Goal: Task Accomplishment & Management: Manage account settings

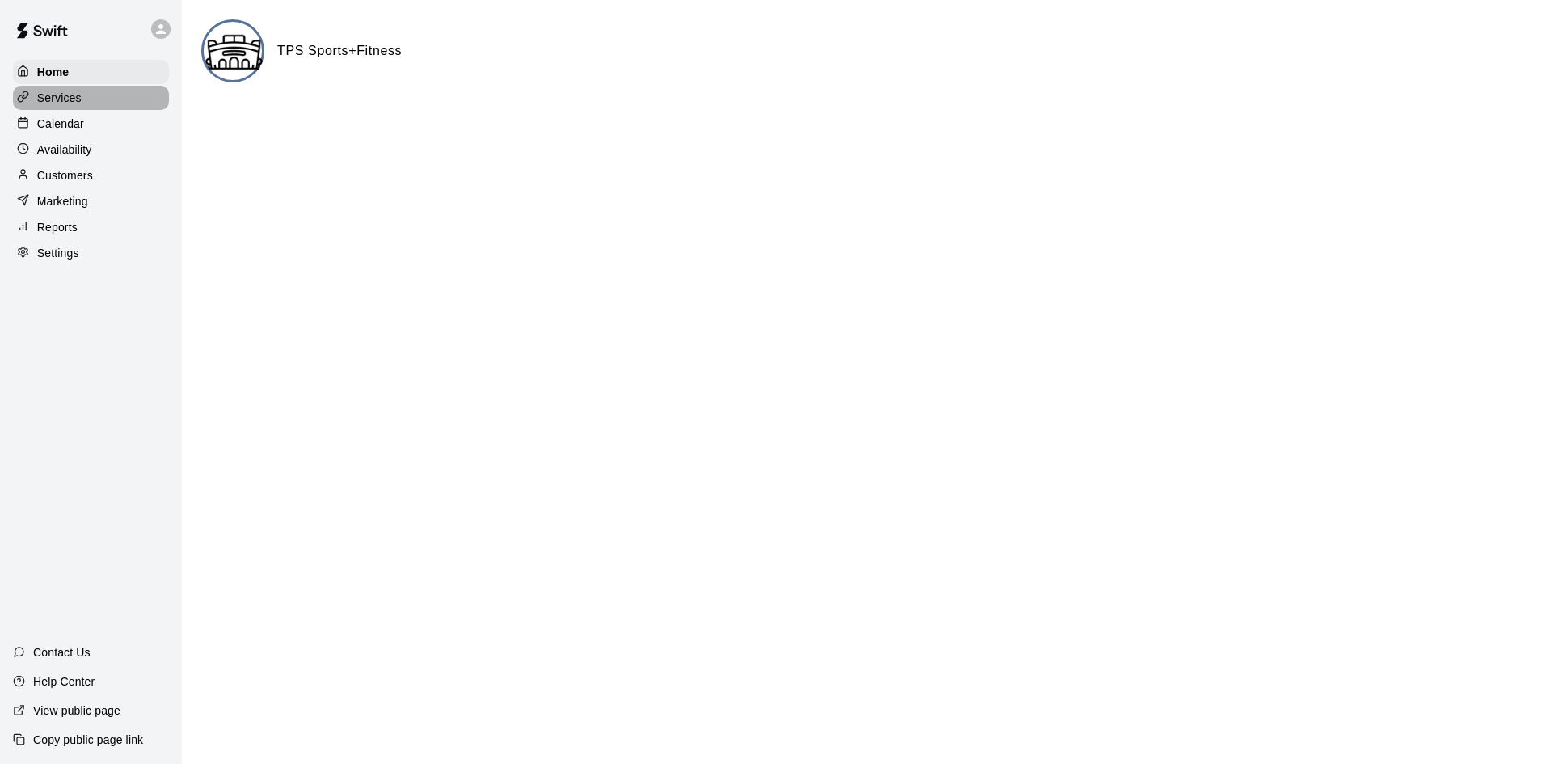
click at [86, 101] on div "Services" at bounding box center [91, 98] width 156 height 24
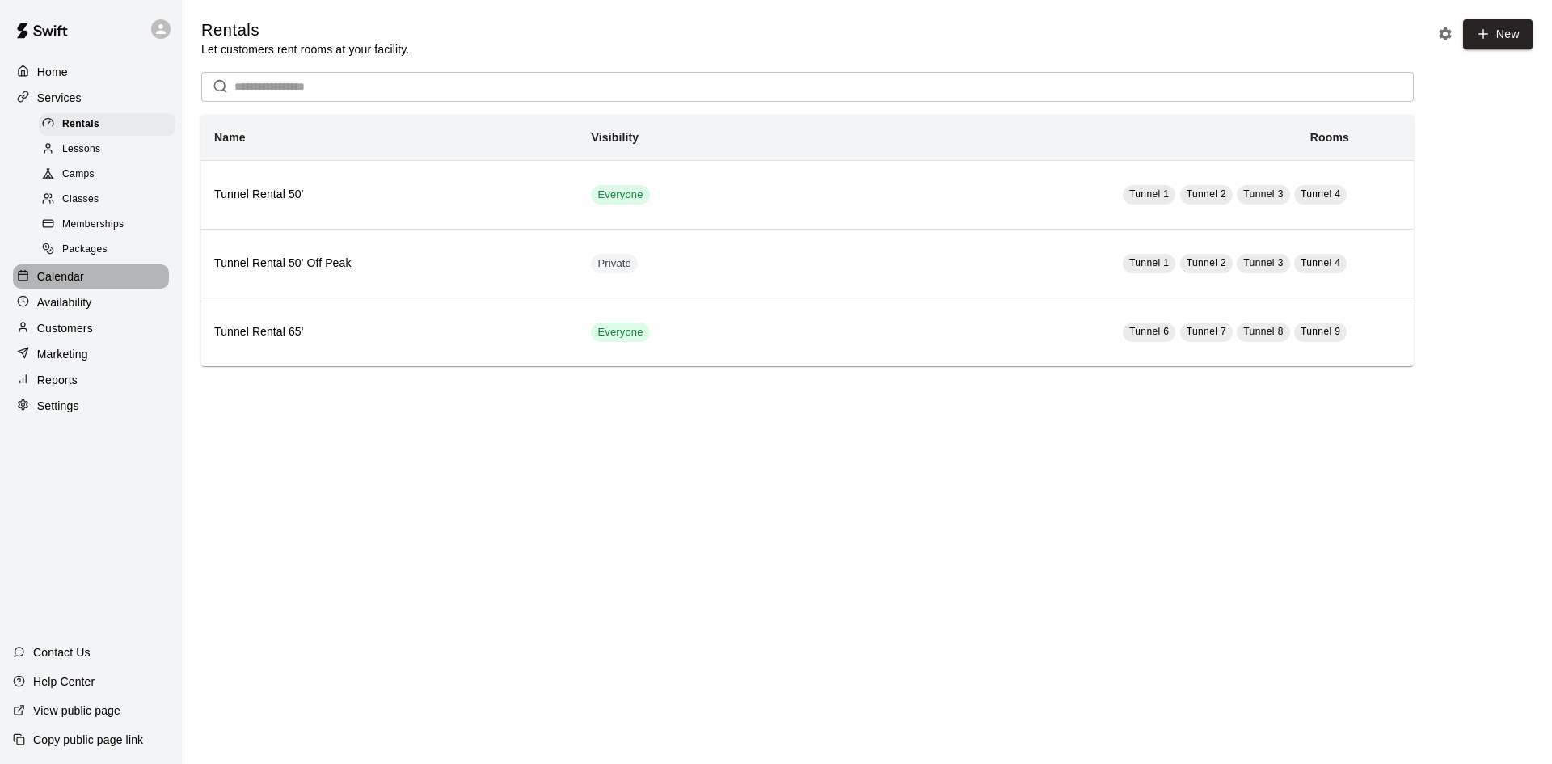
click at [105, 289] on div "Calendar" at bounding box center [91, 276] width 156 height 24
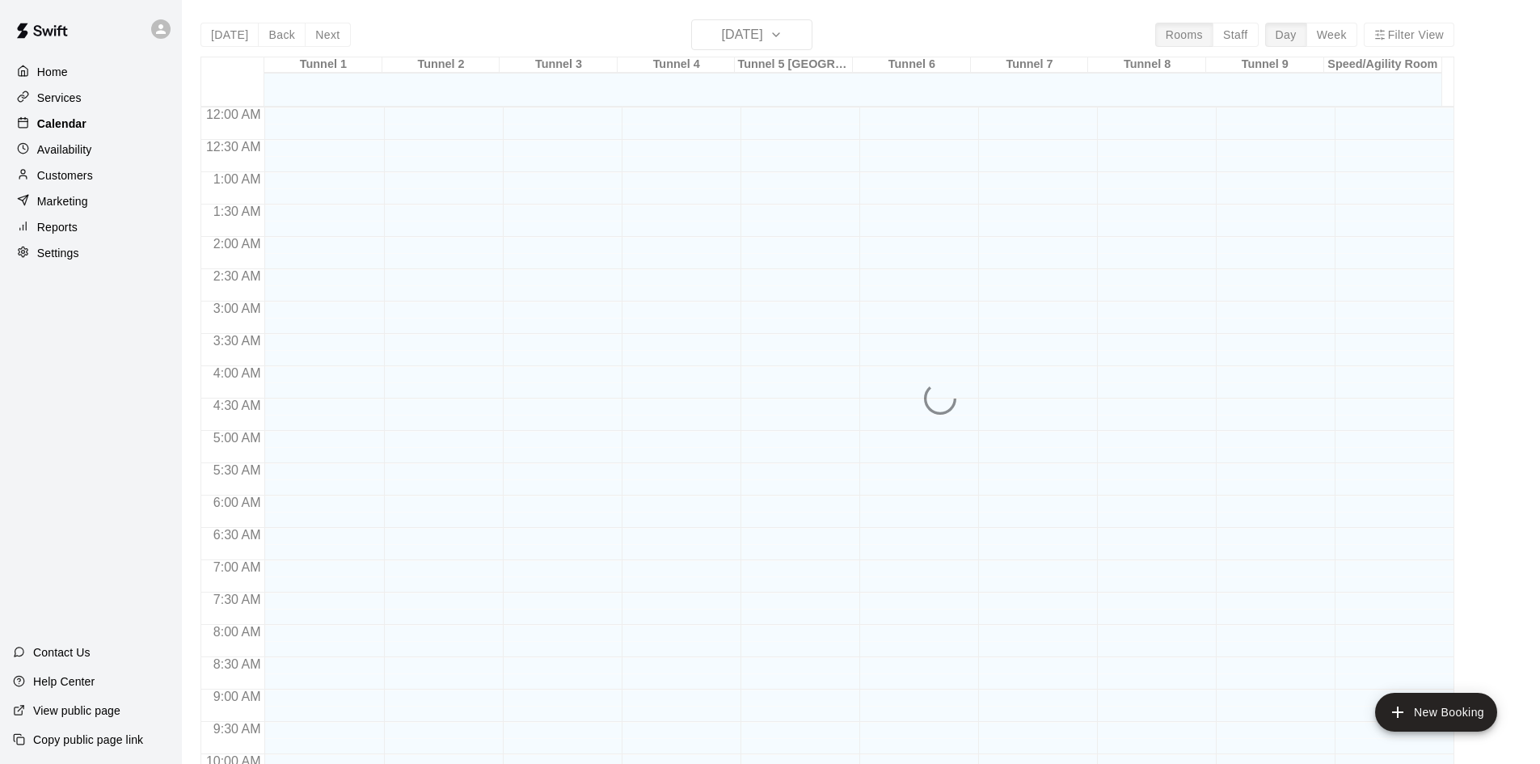
scroll to position [829, 0]
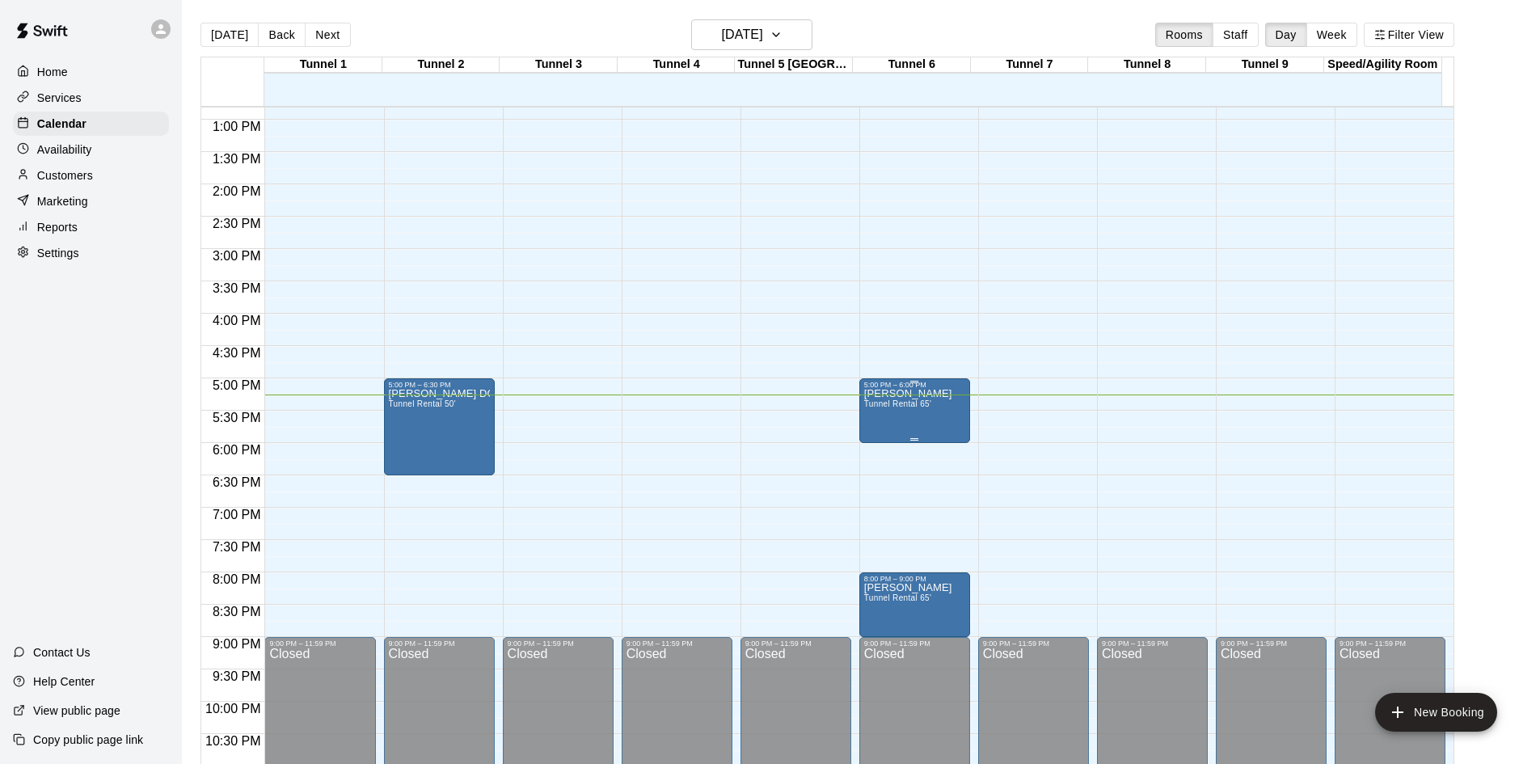
click at [899, 422] on div "[PERSON_NAME] Tunnel Rental 65'" at bounding box center [908, 771] width 88 height 764
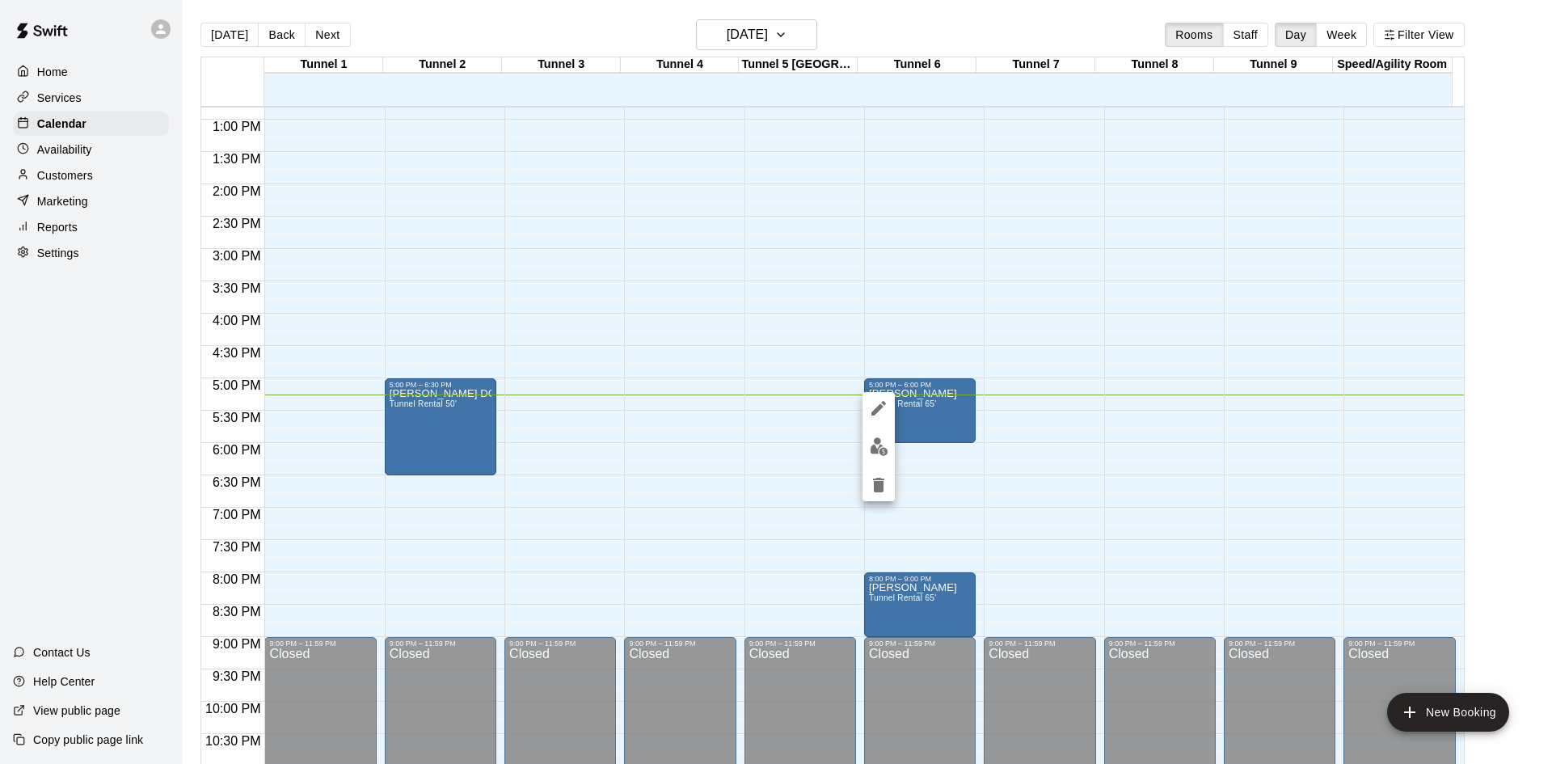
click at [89, 360] on div at bounding box center [776, 382] width 1552 height 764
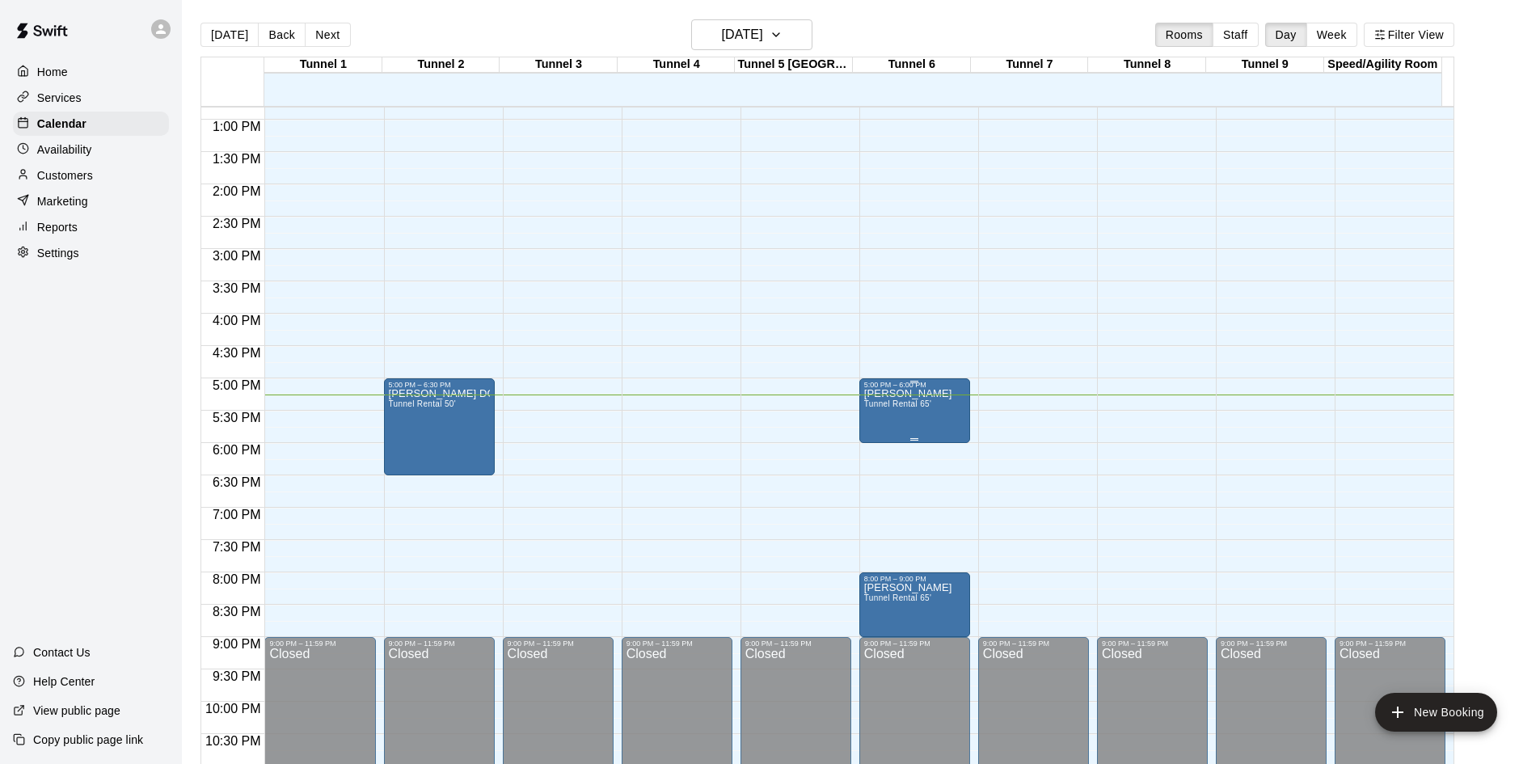
click at [901, 423] on div "[PERSON_NAME] Tunnel Rental 65'" at bounding box center [908, 771] width 88 height 764
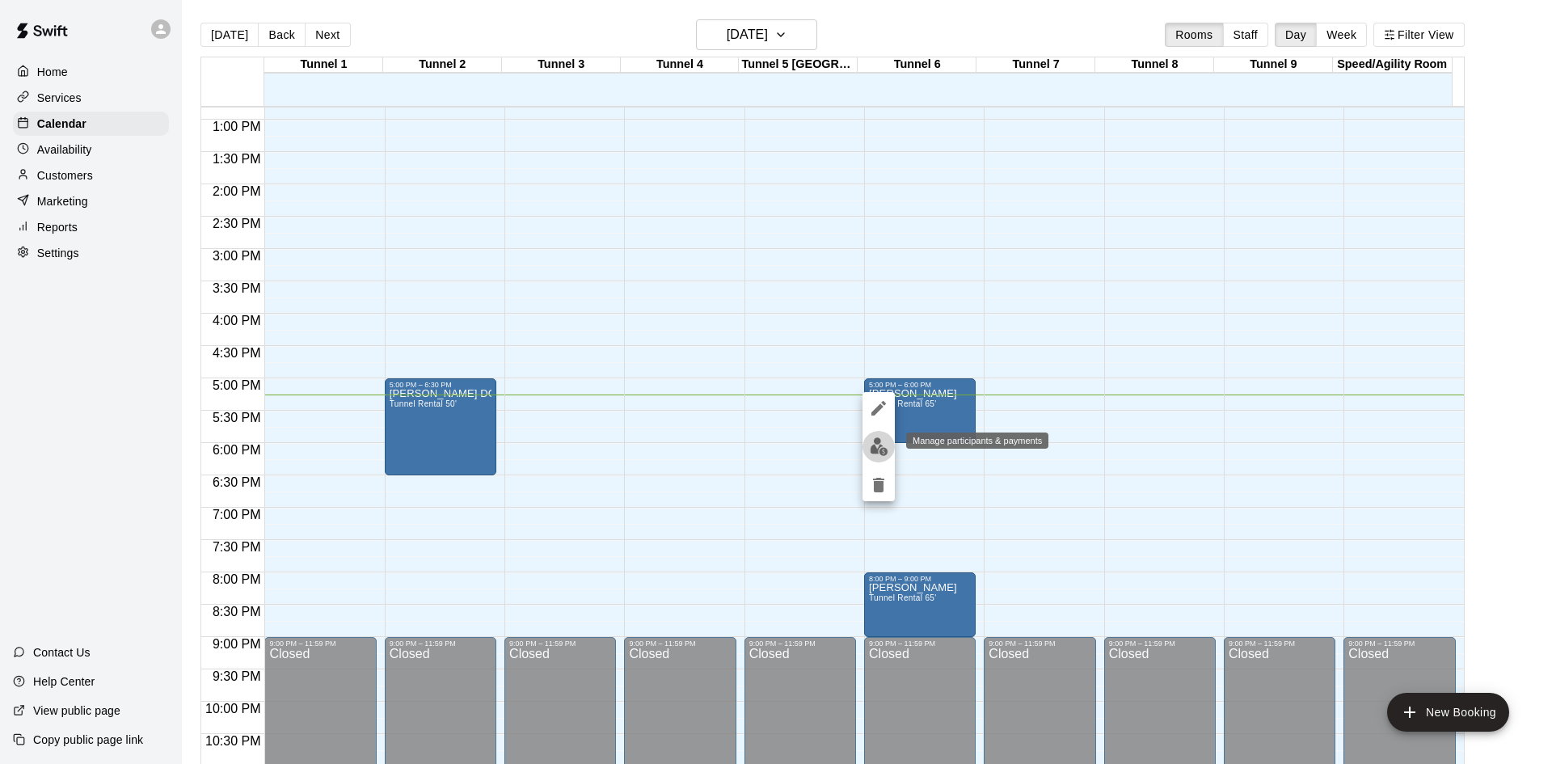
click at [879, 448] on img "edit" at bounding box center [879, 446] width 19 height 19
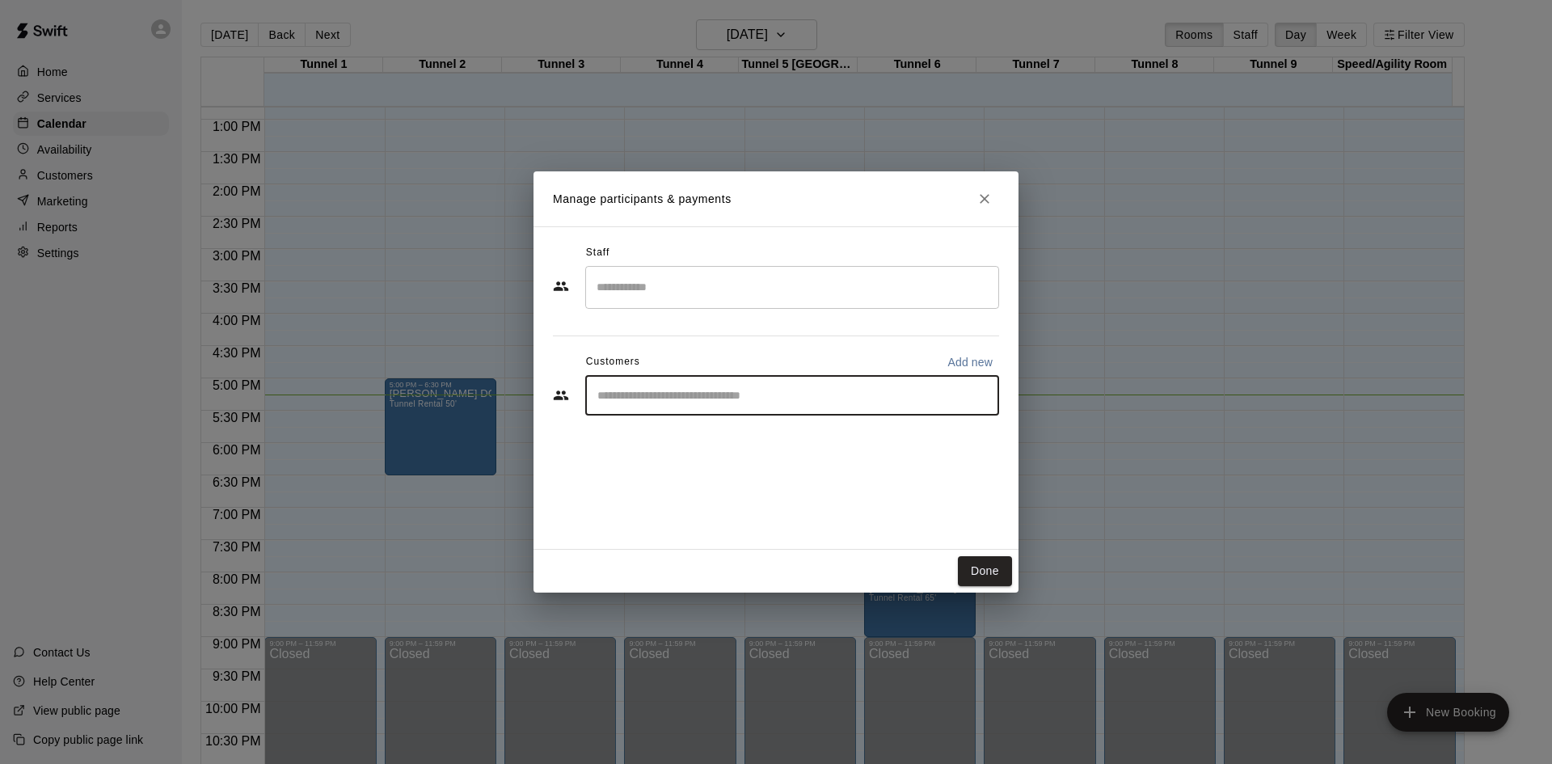
click at [800, 392] on input "Start typing to search customers..." at bounding box center [792, 395] width 399 height 16
click at [876, 415] on div "**** ​" at bounding box center [792, 395] width 414 height 40
type input "*"
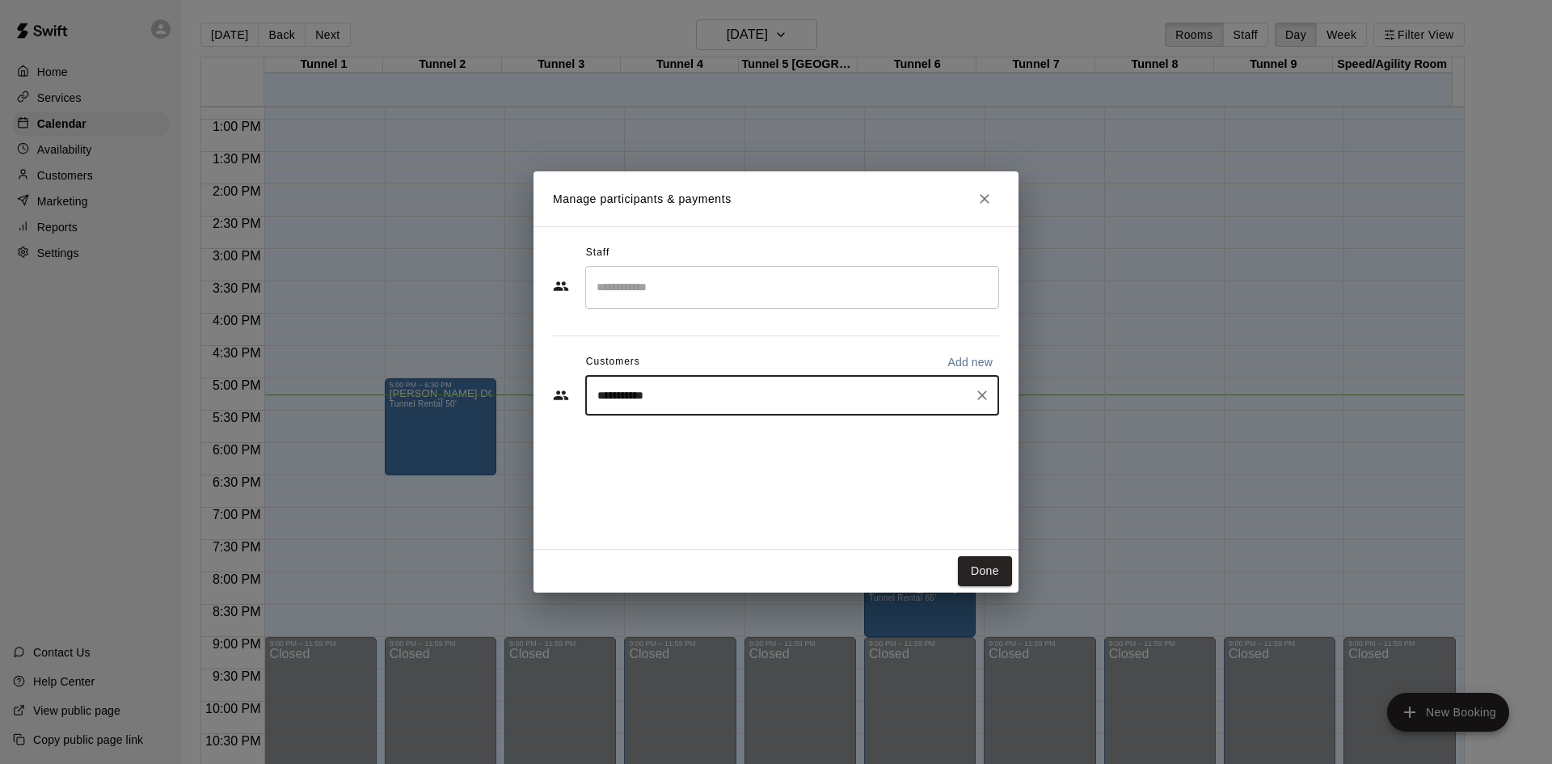
type input "**********"
click at [876, 561] on div "Done" at bounding box center [776, 571] width 485 height 43
click at [979, 200] on icon "Close" at bounding box center [985, 199] width 16 height 16
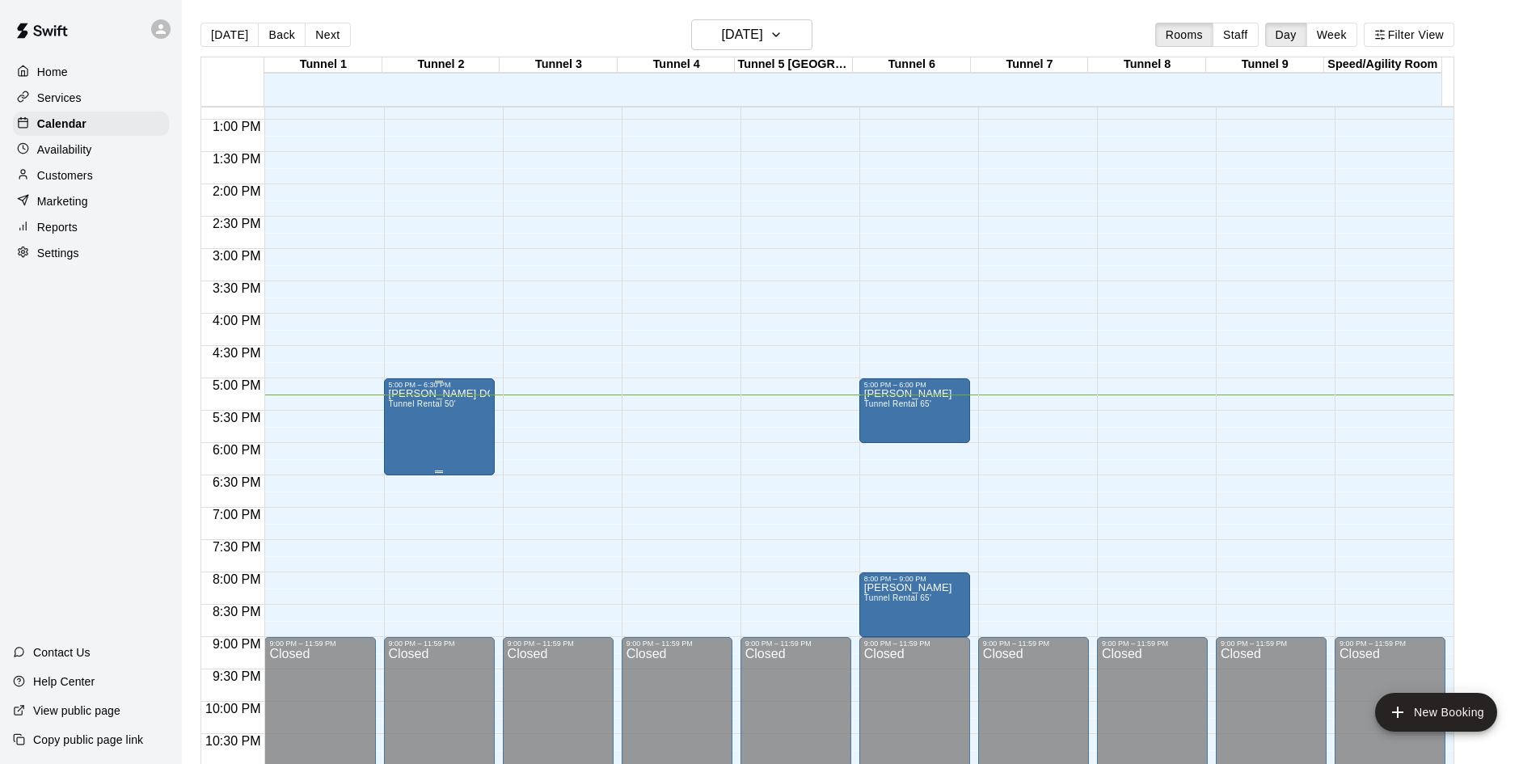
click at [414, 428] on div "[PERSON_NAME] DG fury Tunnel Rental 50'" at bounding box center [439, 771] width 101 height 764
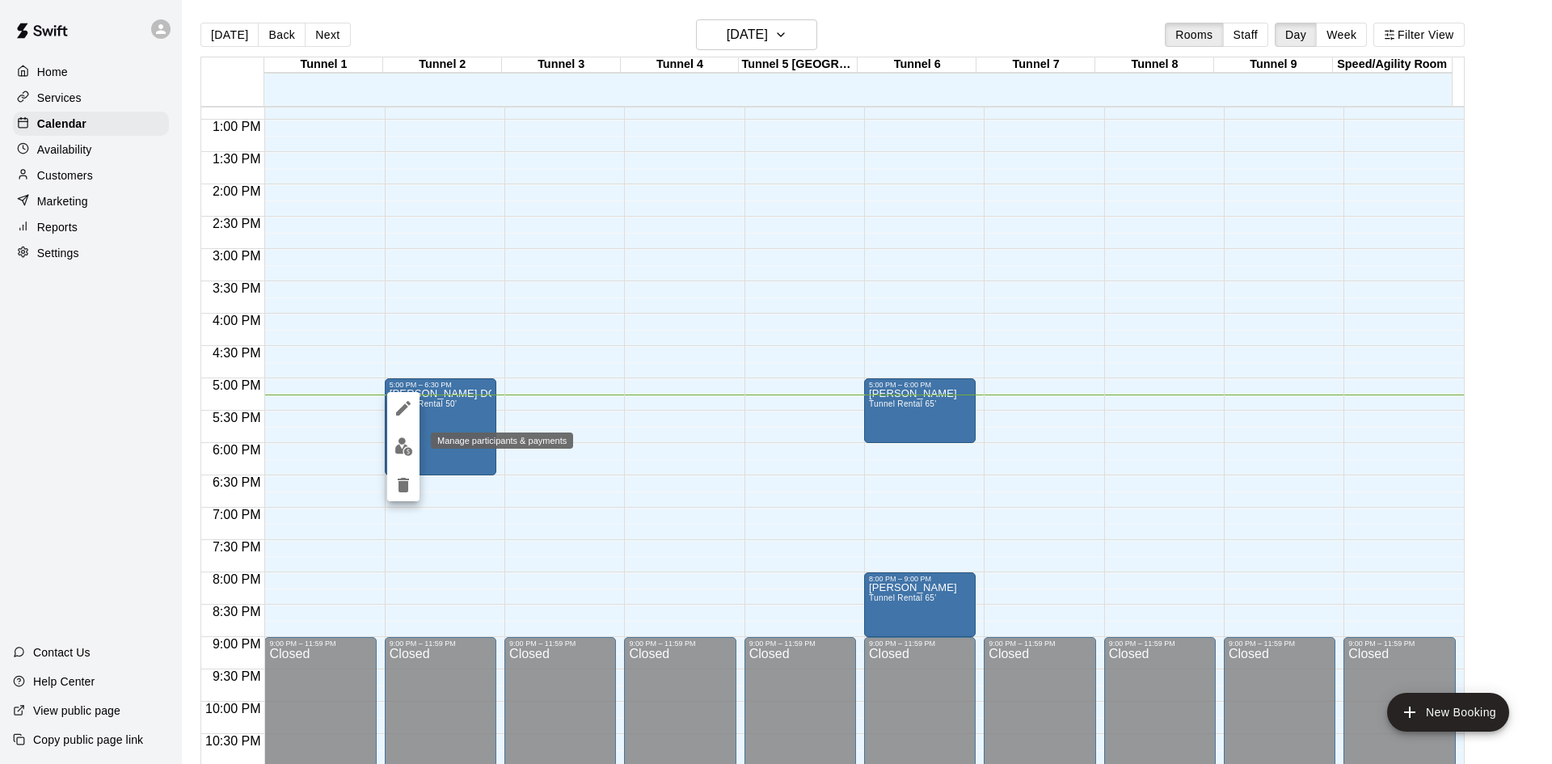
click at [399, 449] on img "edit" at bounding box center [404, 446] width 19 height 19
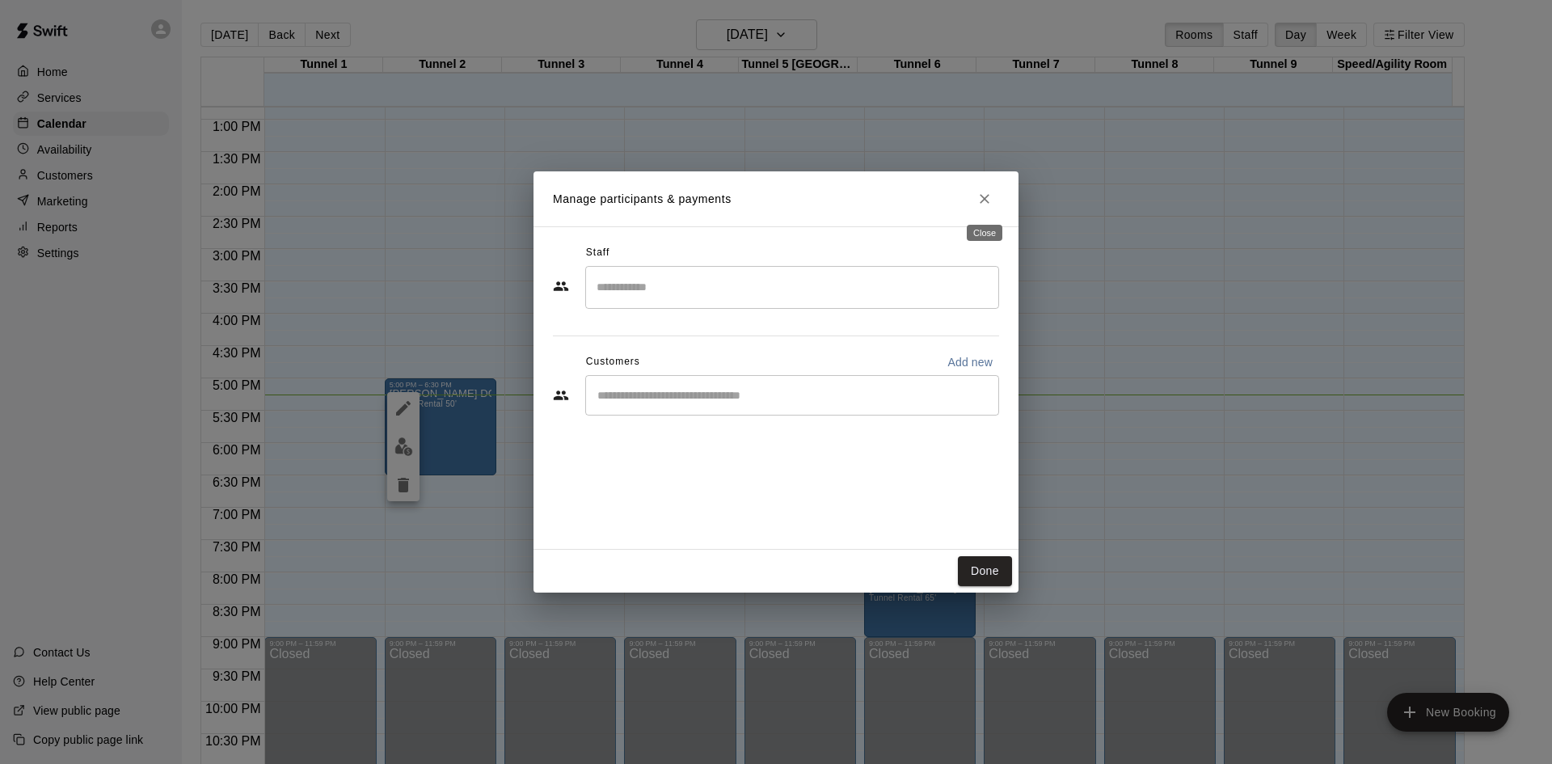
click at [976, 199] on button "Close" at bounding box center [984, 198] width 29 height 29
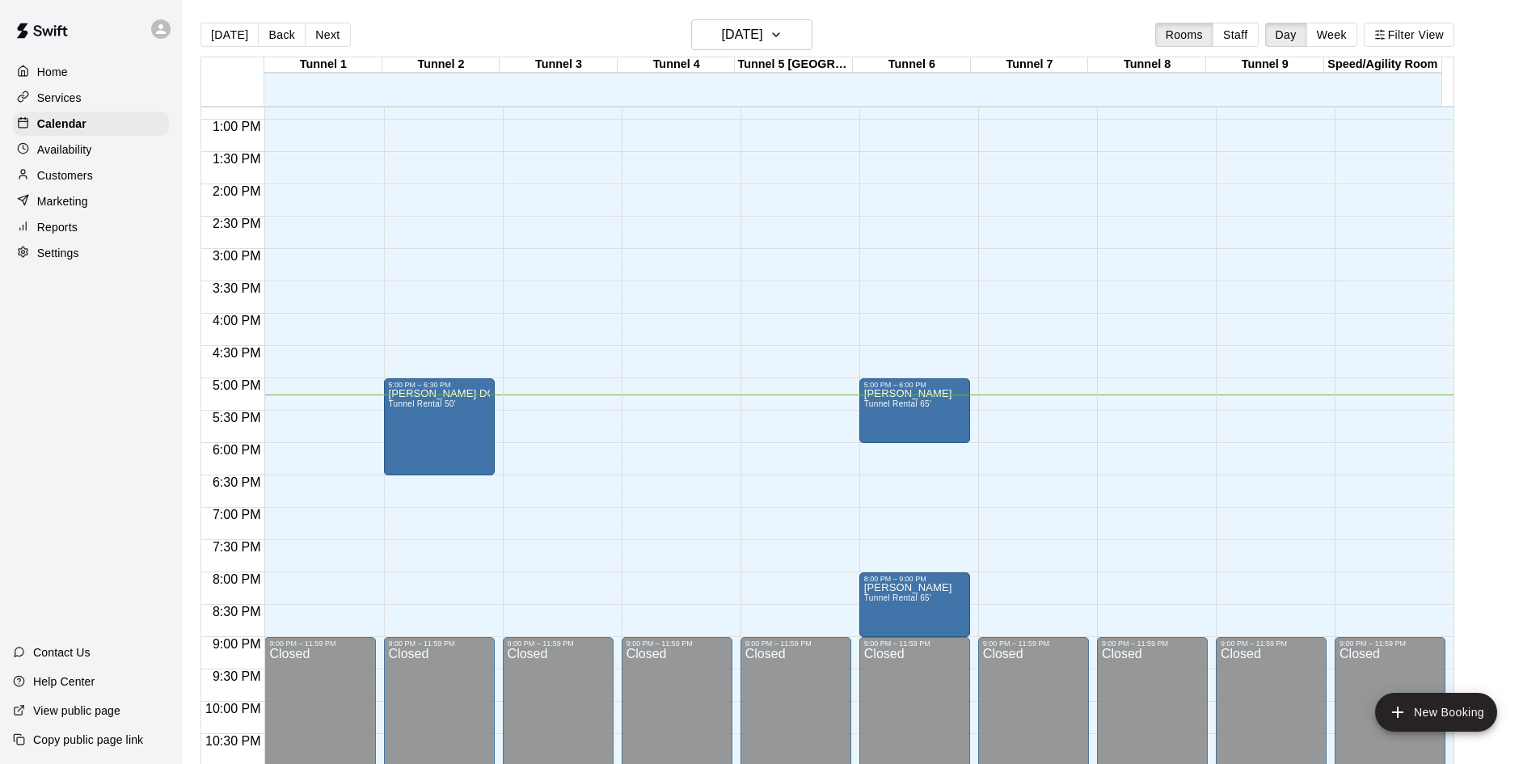
click at [81, 146] on p "Availability" at bounding box center [64, 149] width 55 height 16
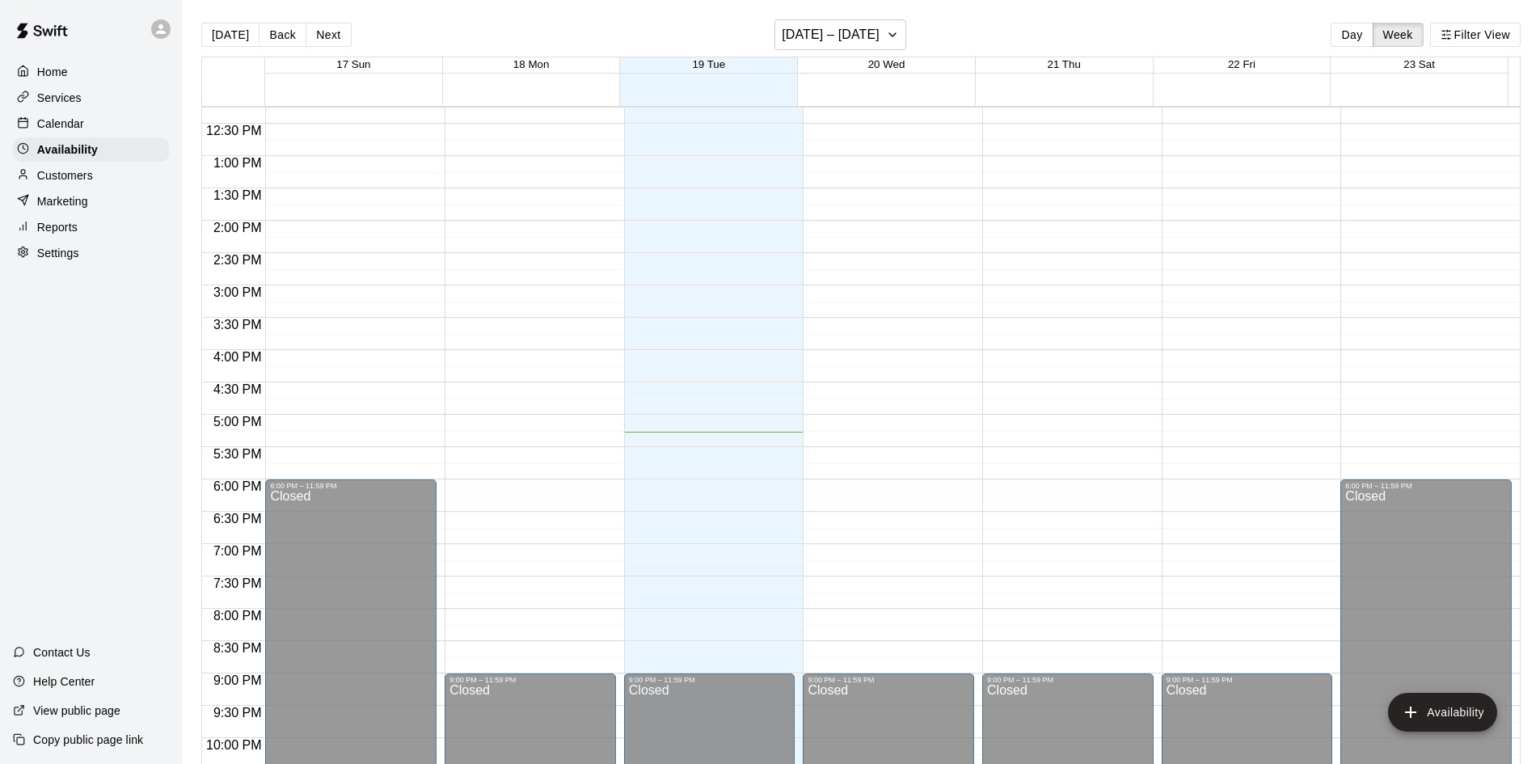
scroll to position [797, 0]
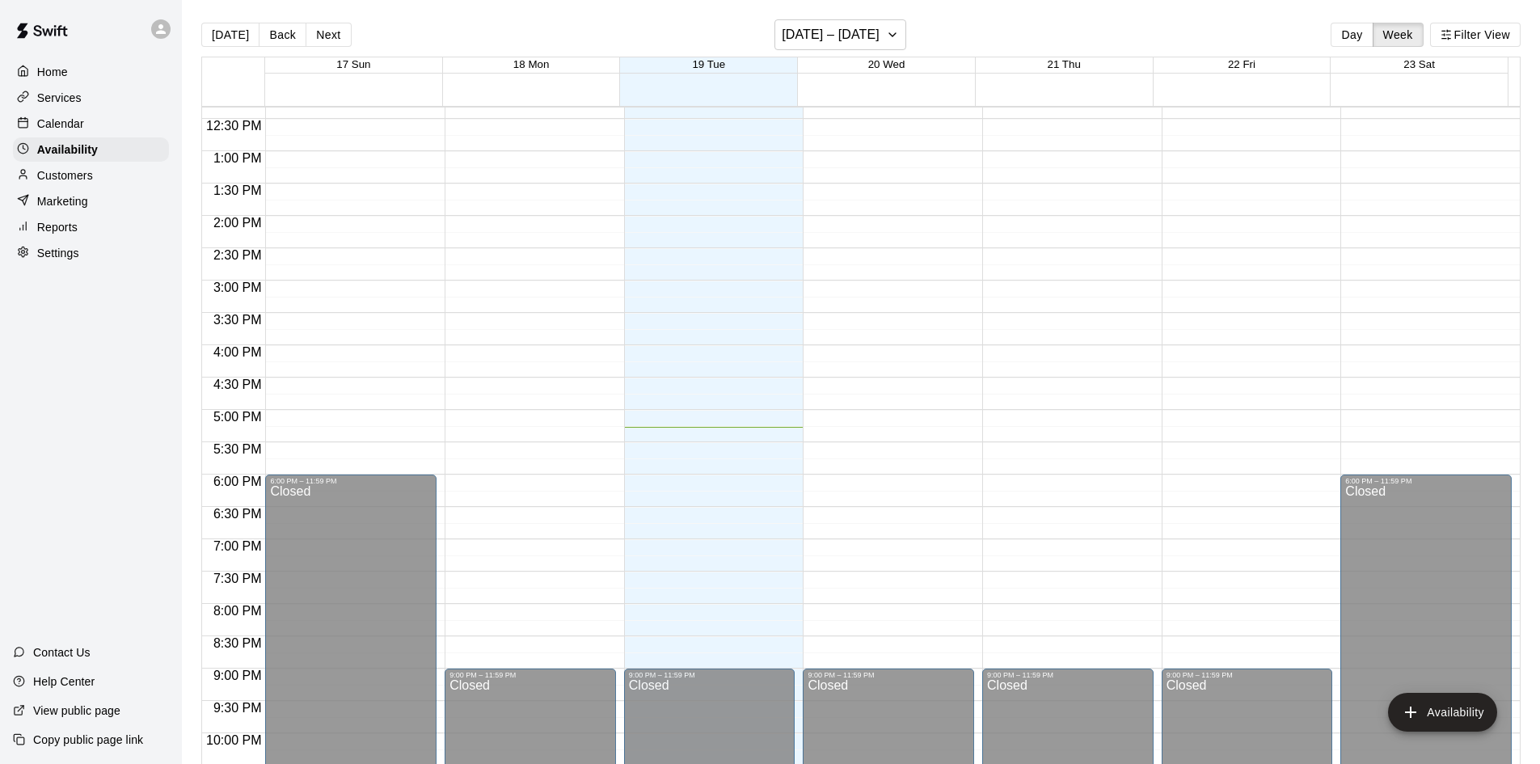
click at [63, 106] on p "Services" at bounding box center [59, 98] width 44 height 16
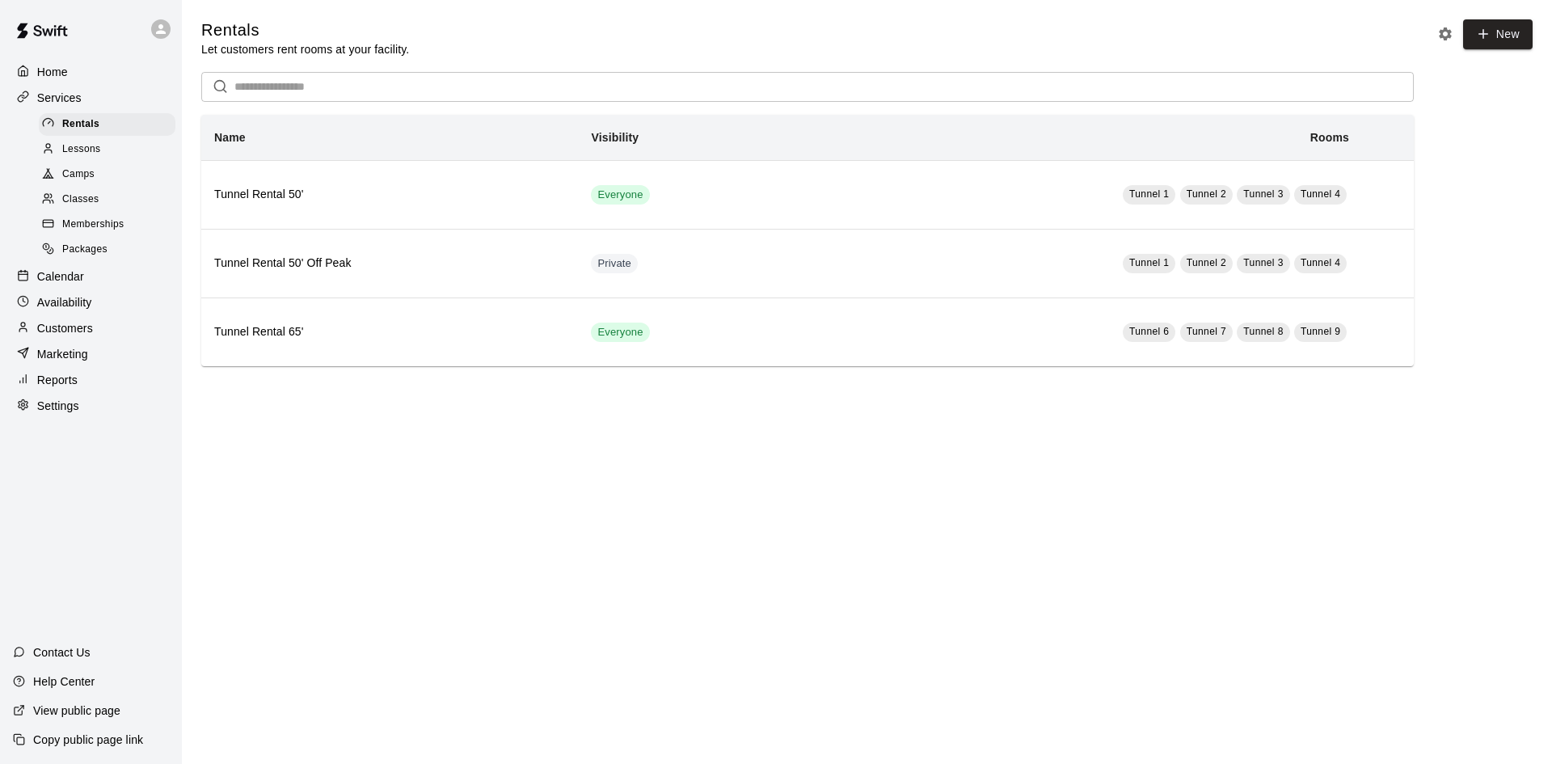
click at [108, 140] on link "Lessons" at bounding box center [110, 149] width 143 height 25
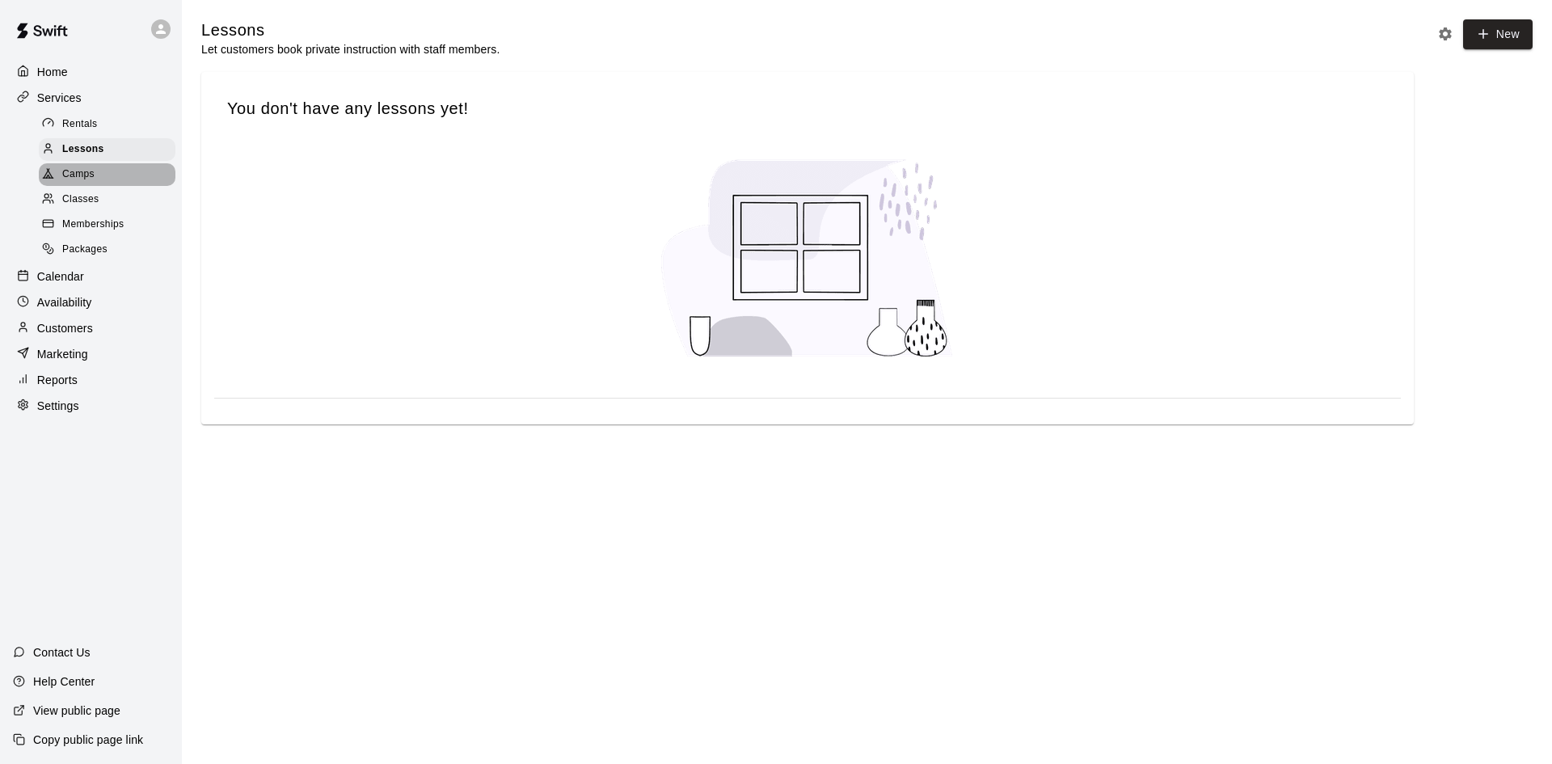
click at [109, 177] on div "Camps" at bounding box center [107, 174] width 137 height 23
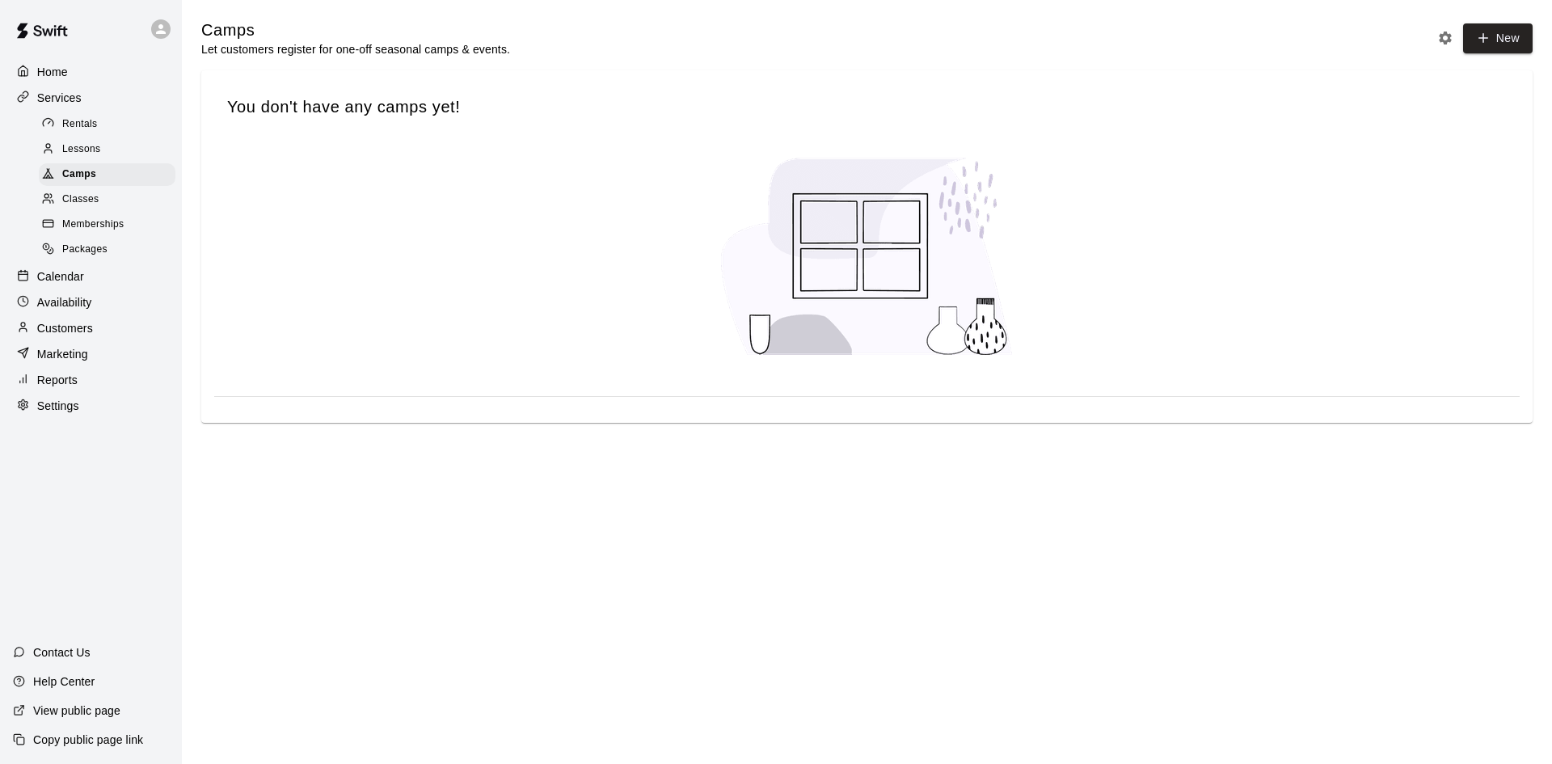
click at [70, 199] on span "Classes" at bounding box center [80, 200] width 36 height 16
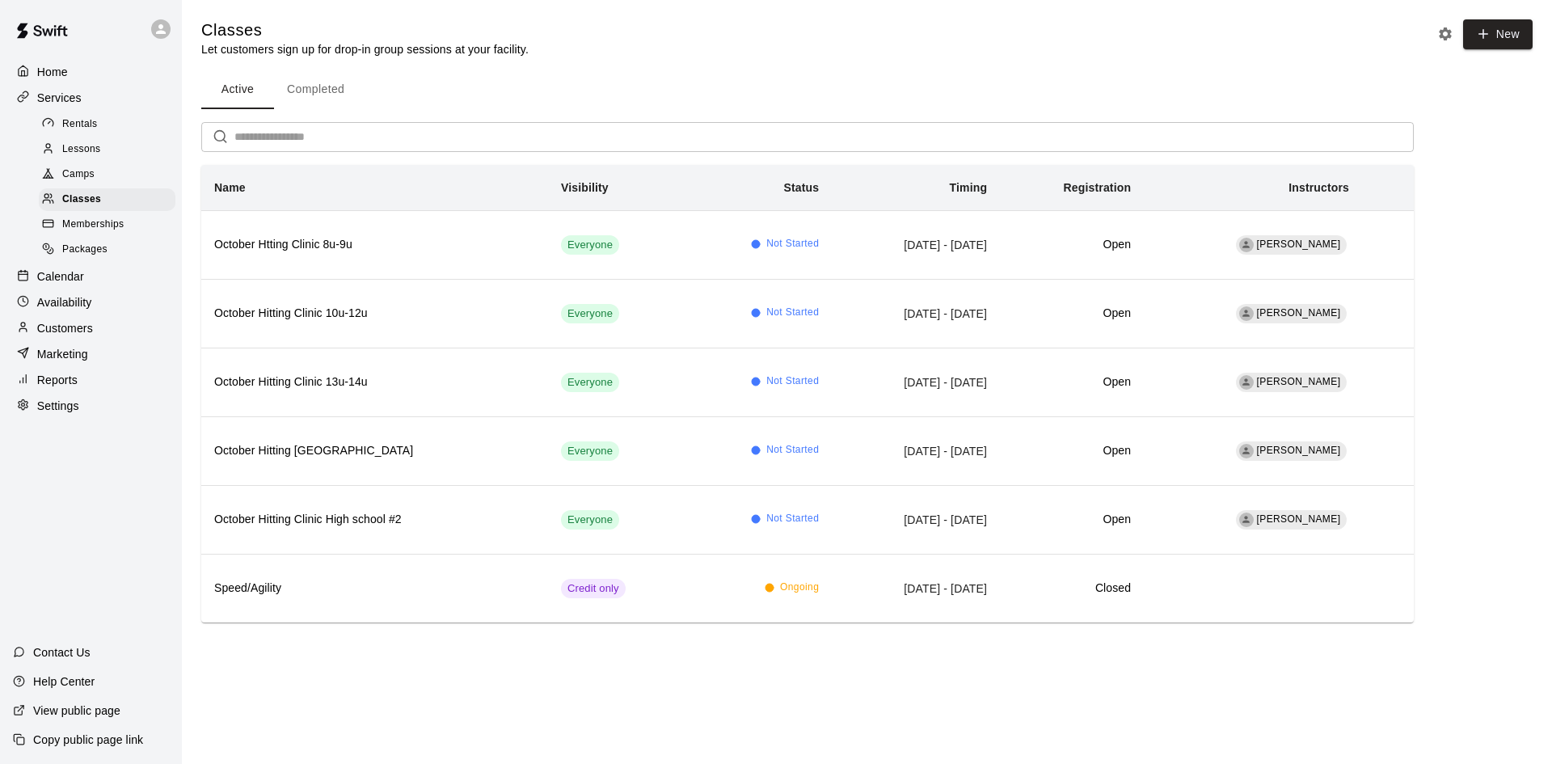
click at [95, 224] on span "Memberships" at bounding box center [92, 225] width 61 height 16
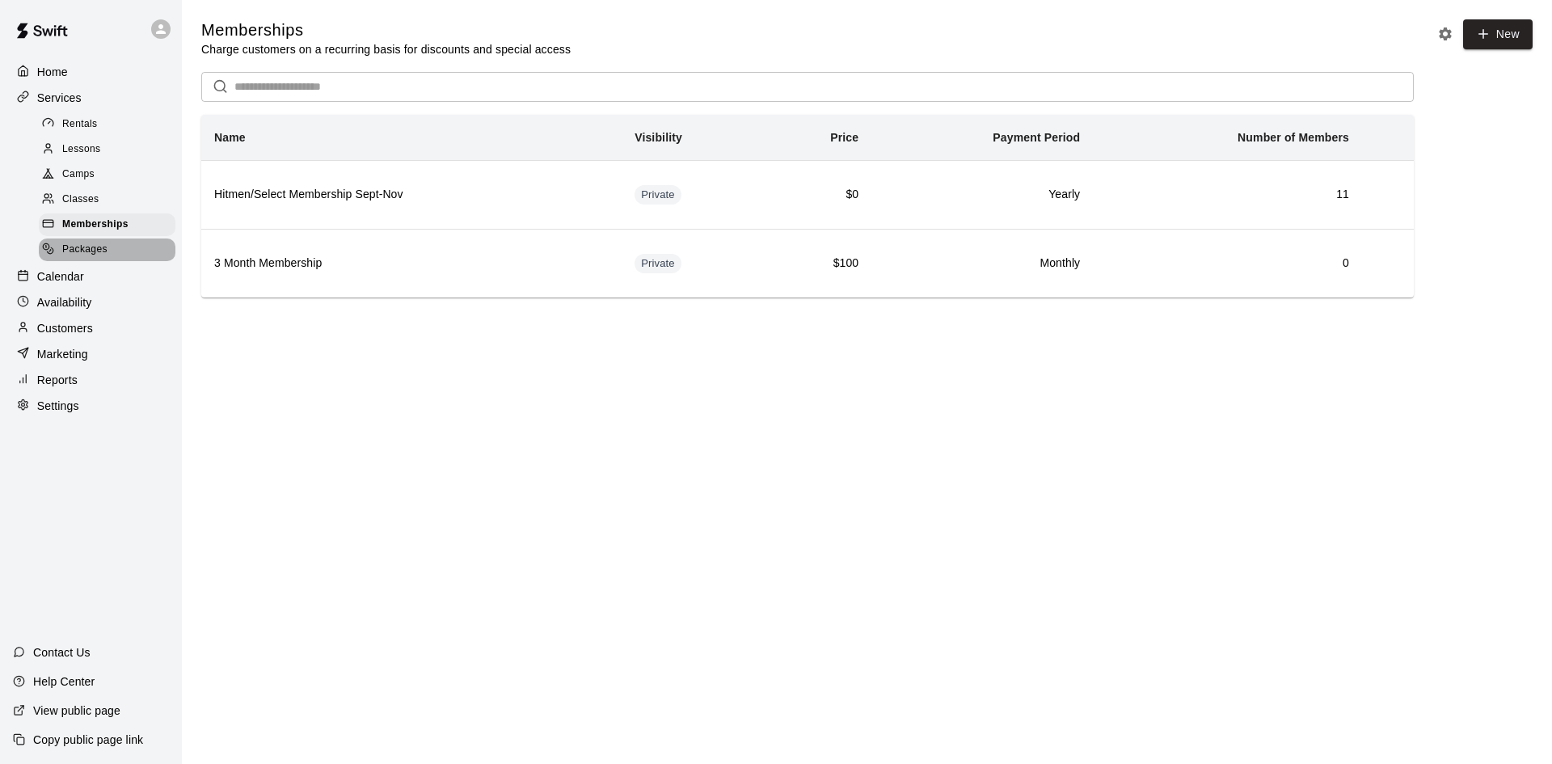
click at [95, 251] on span "Packages" at bounding box center [84, 250] width 45 height 16
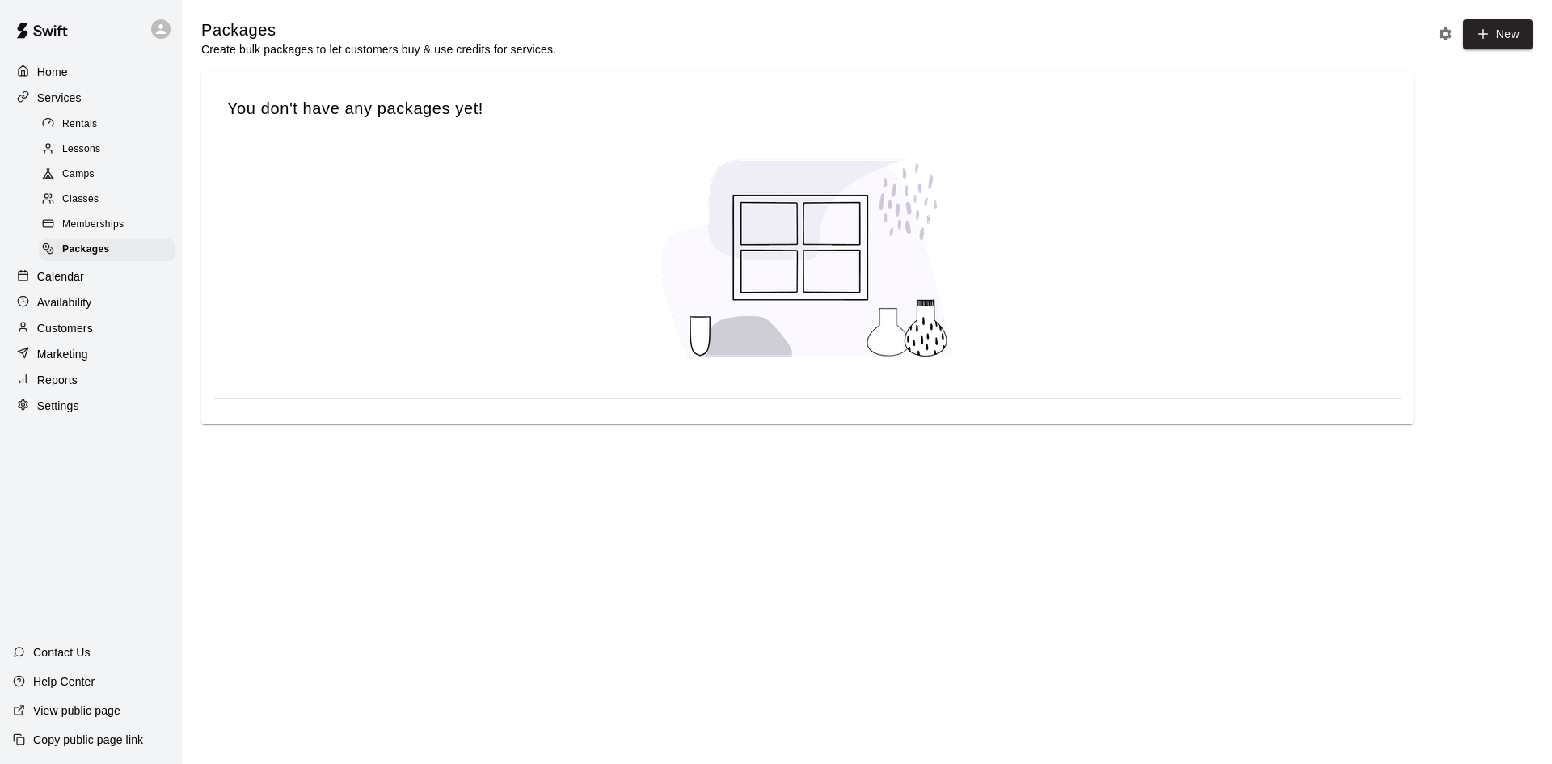
click at [44, 285] on p "Calendar" at bounding box center [60, 276] width 47 height 16
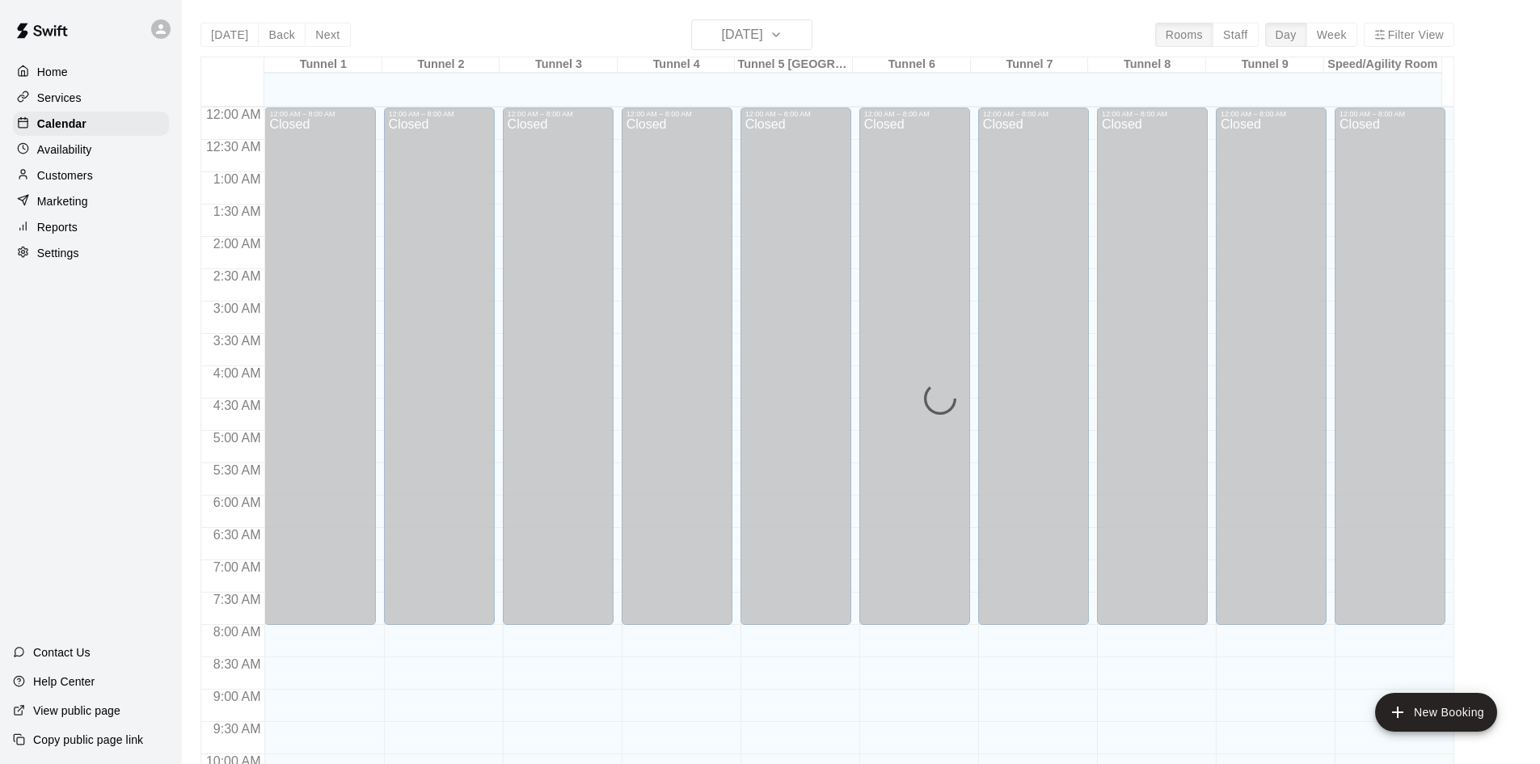
scroll to position [829, 0]
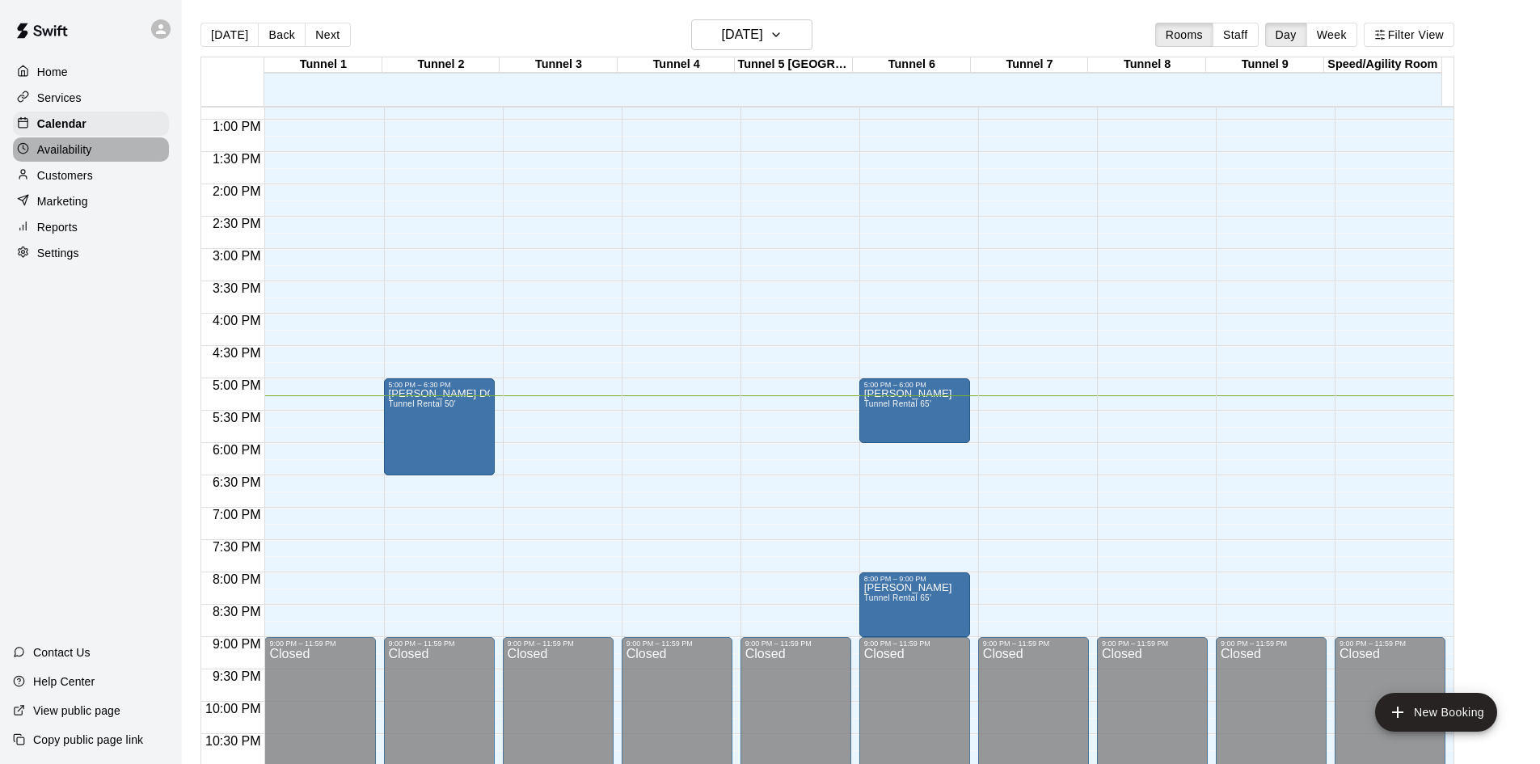
click at [65, 162] on div "Availability" at bounding box center [91, 149] width 156 height 24
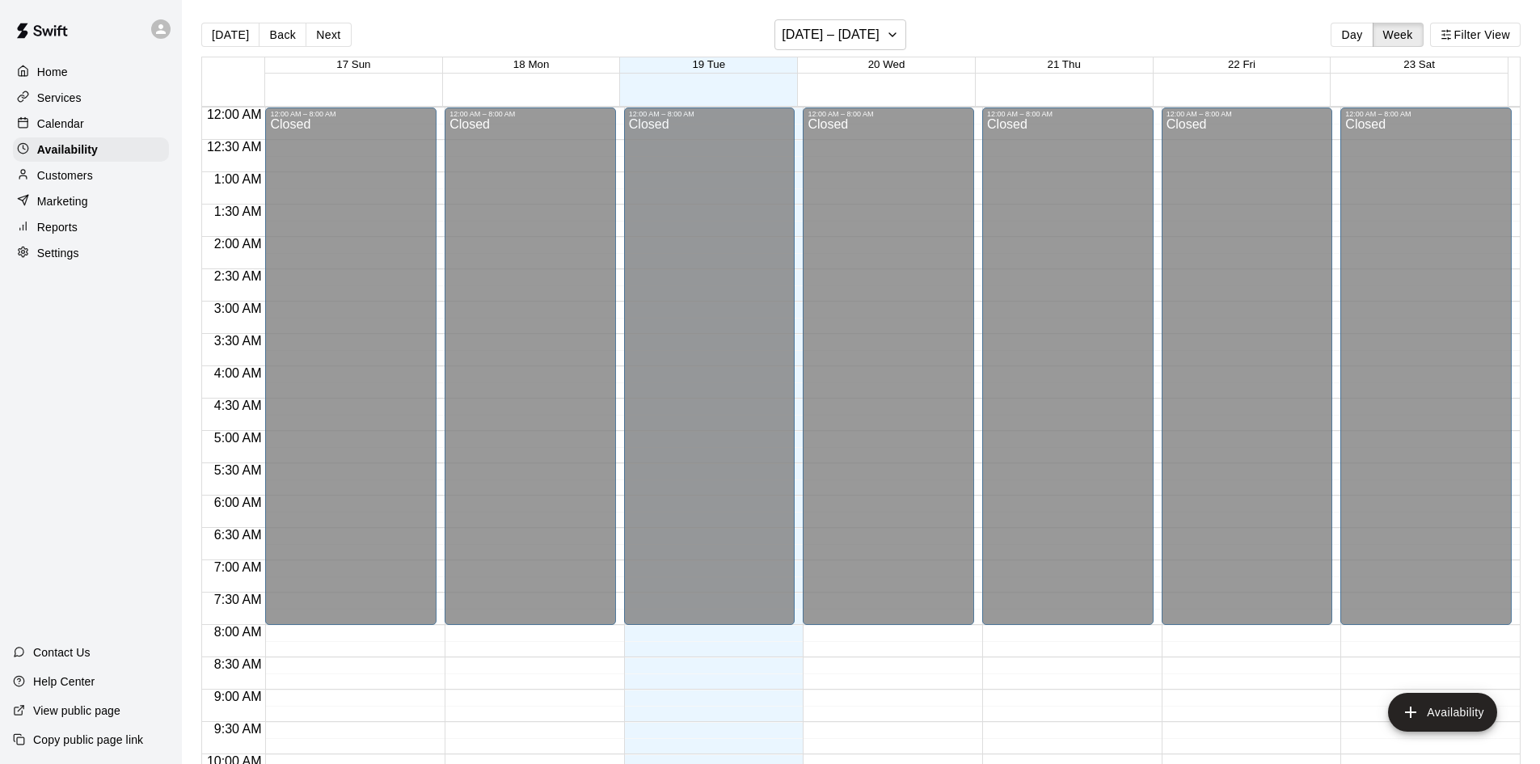
scroll to position [878, 0]
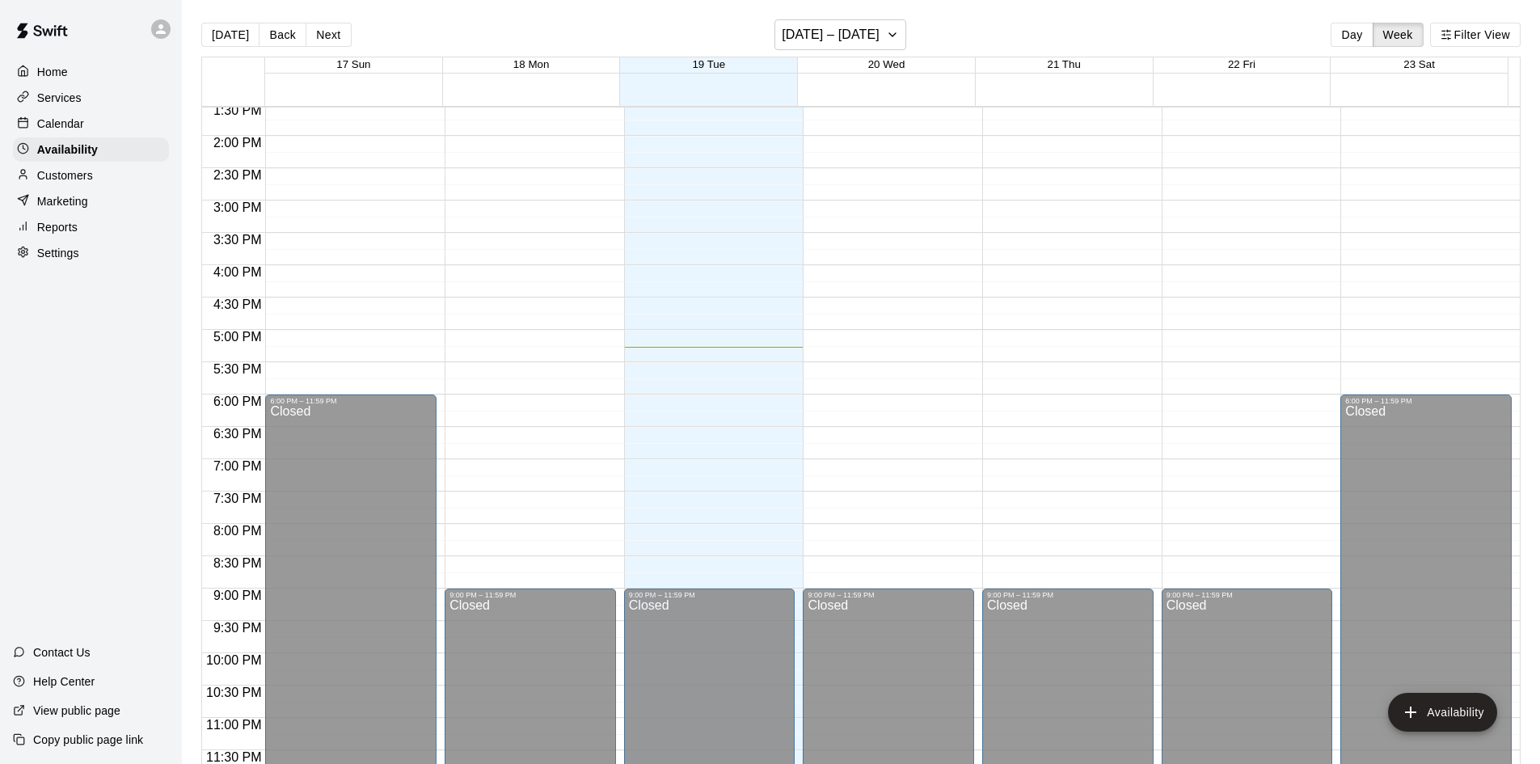
click at [69, 132] on p "Calendar" at bounding box center [60, 124] width 47 height 16
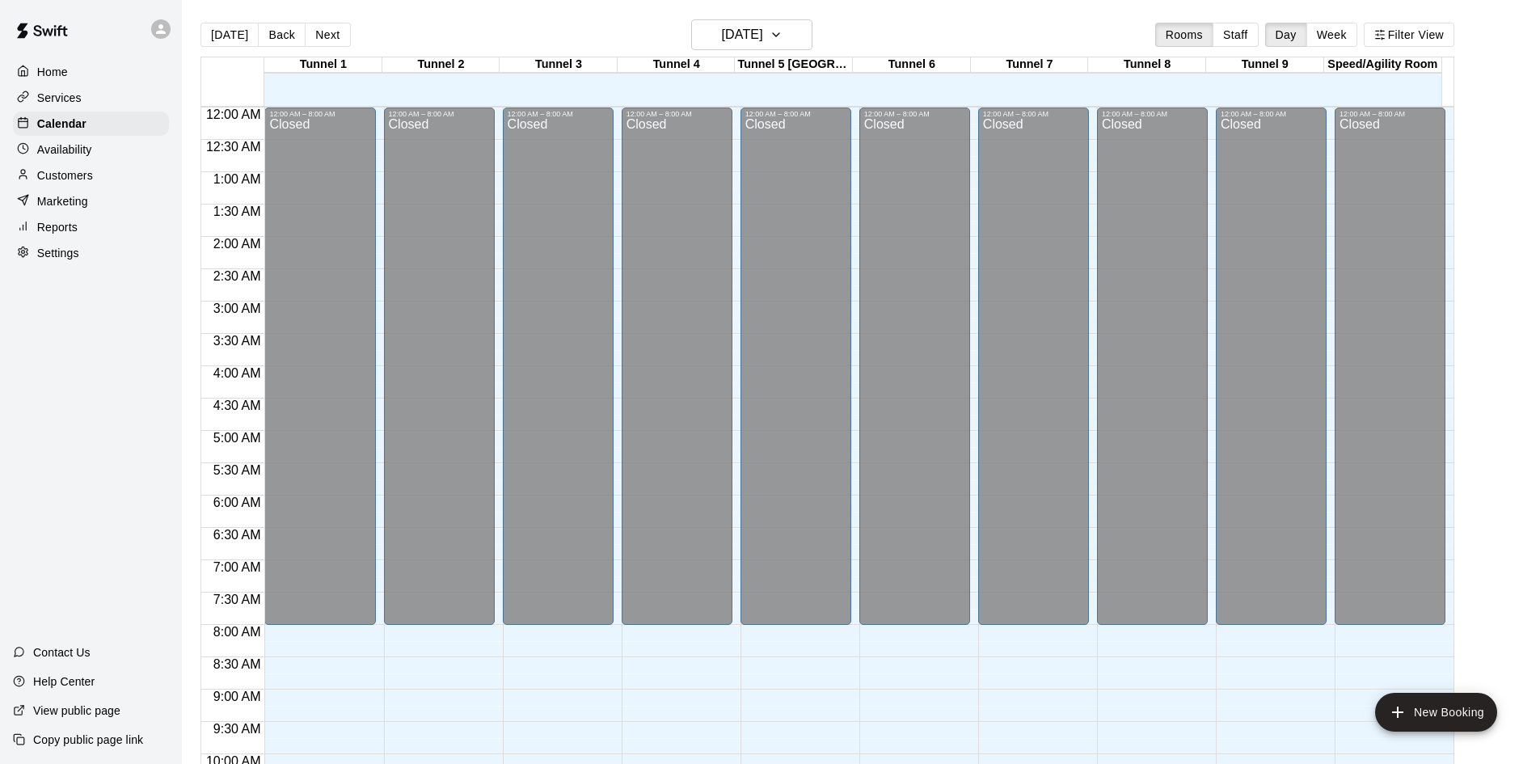
scroll to position [829, 0]
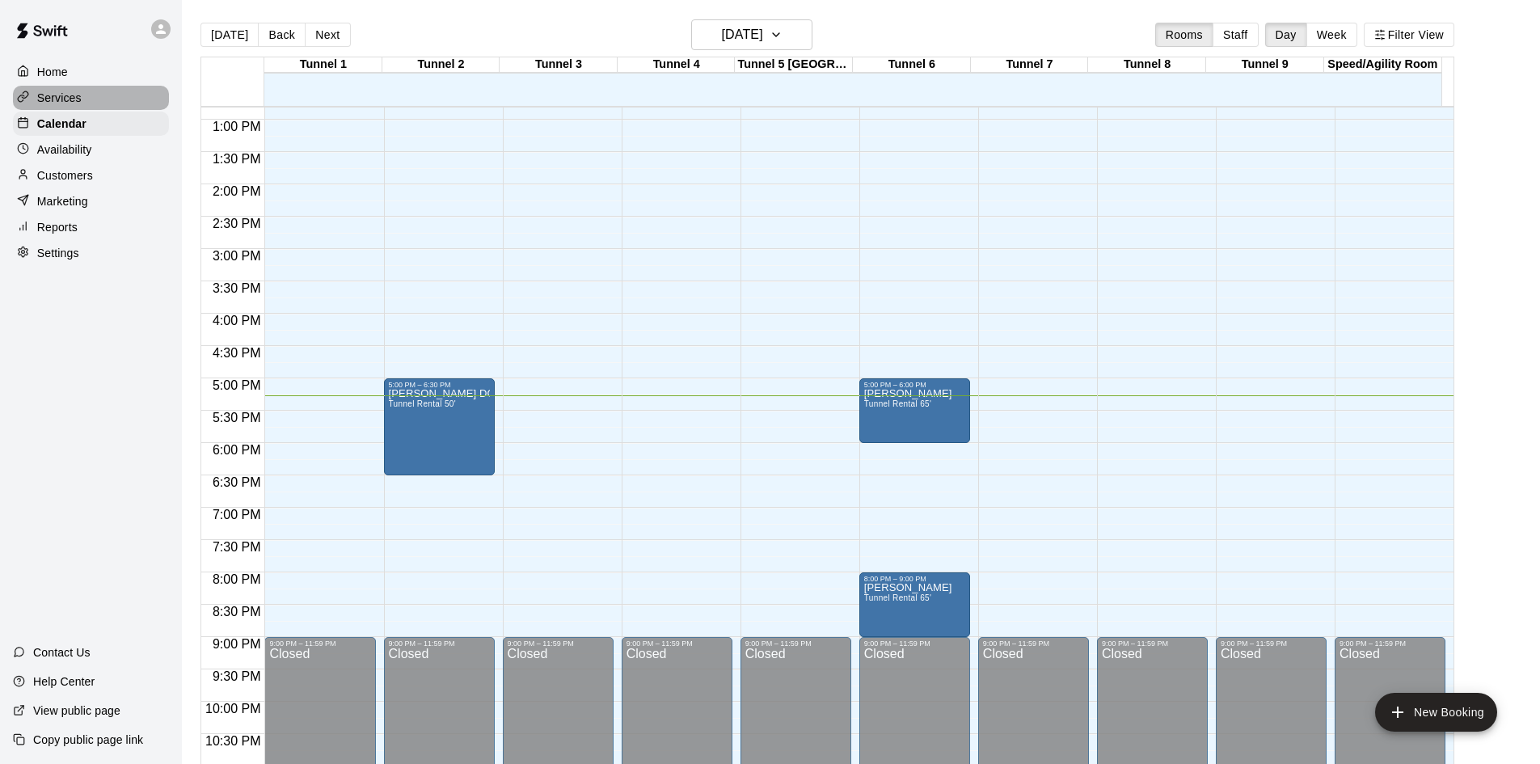
click at [72, 99] on p "Services" at bounding box center [59, 98] width 44 height 16
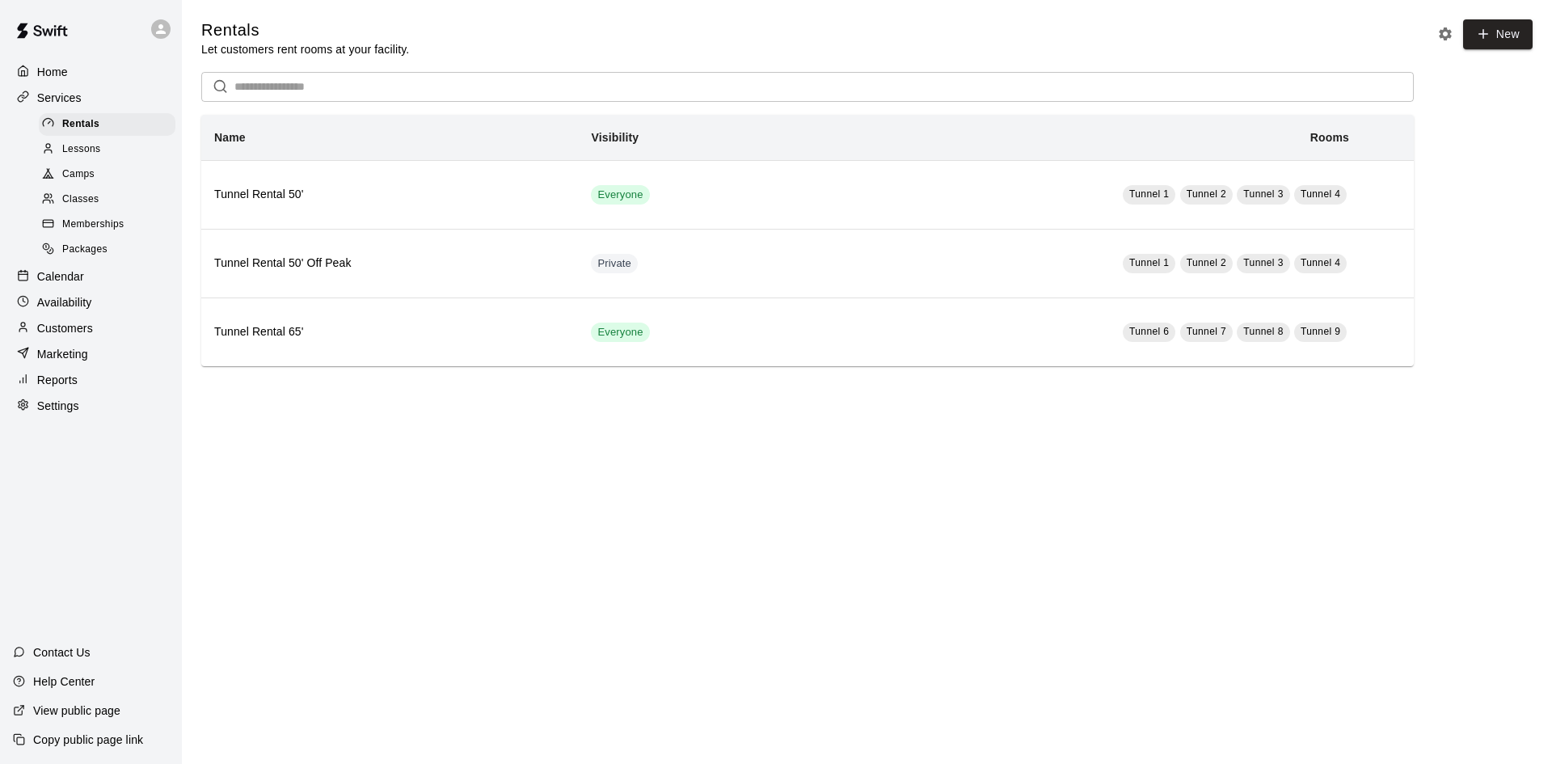
click at [97, 158] on span "Lessons" at bounding box center [81, 149] width 39 height 16
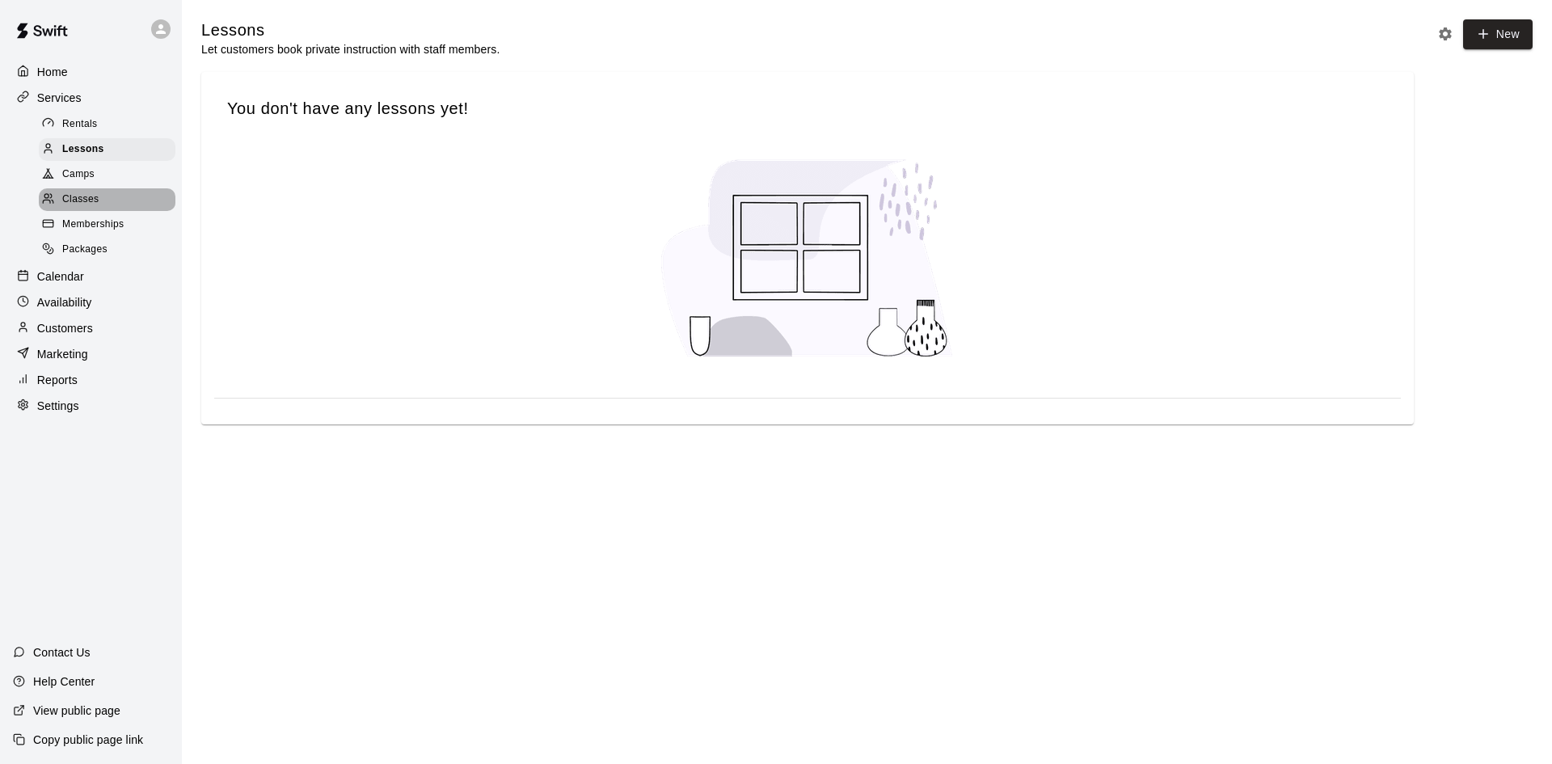
click at [80, 205] on span "Classes" at bounding box center [80, 200] width 36 height 16
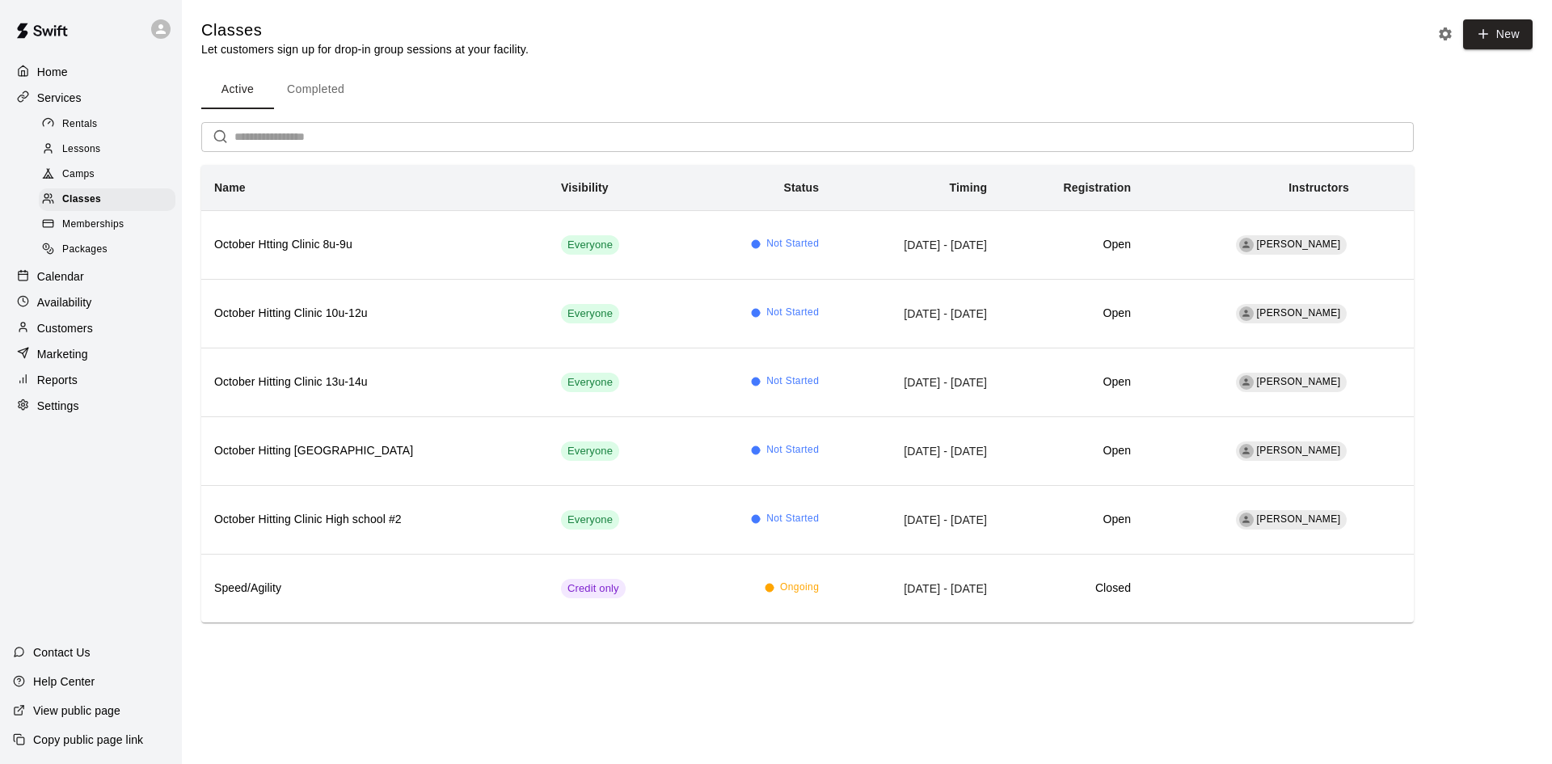
click at [91, 222] on div "Memberships" at bounding box center [107, 224] width 137 height 23
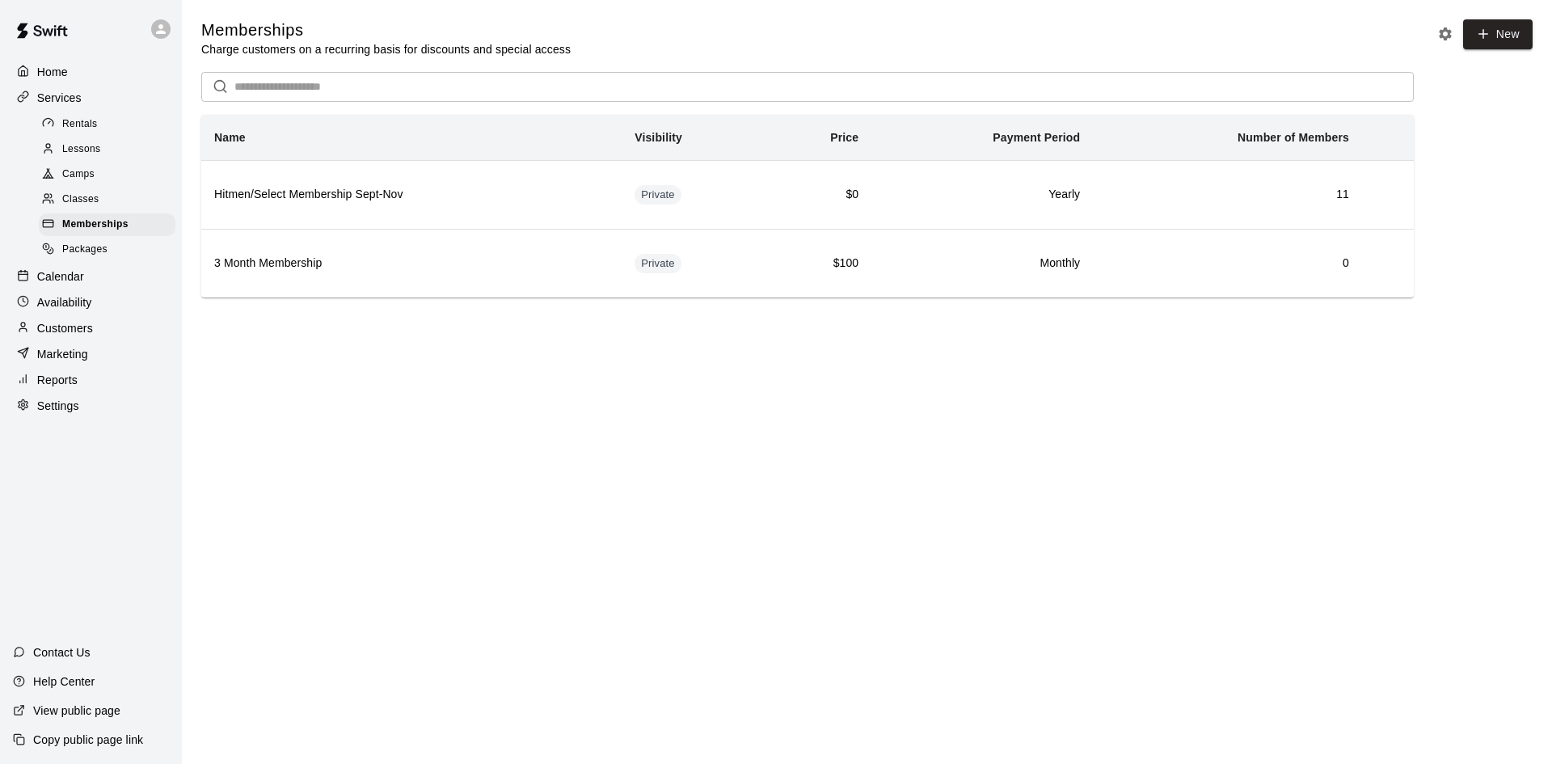
click at [100, 129] on div "Rentals" at bounding box center [107, 124] width 137 height 23
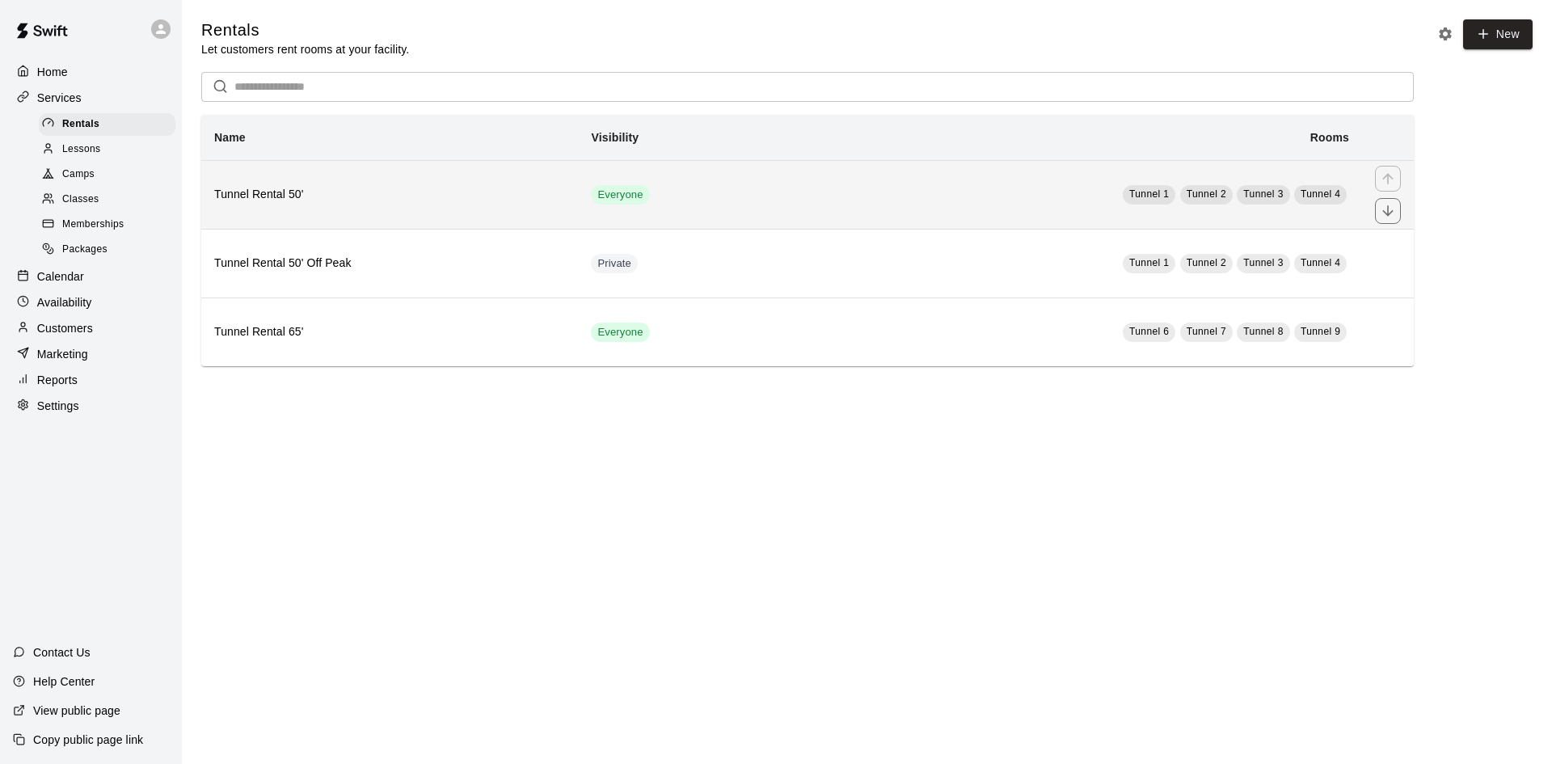
click at [1030, 187] on td "Tunnel 1 Tunnel 2 Tunnel 3 Tunnel 4" at bounding box center [1068, 194] width 589 height 69
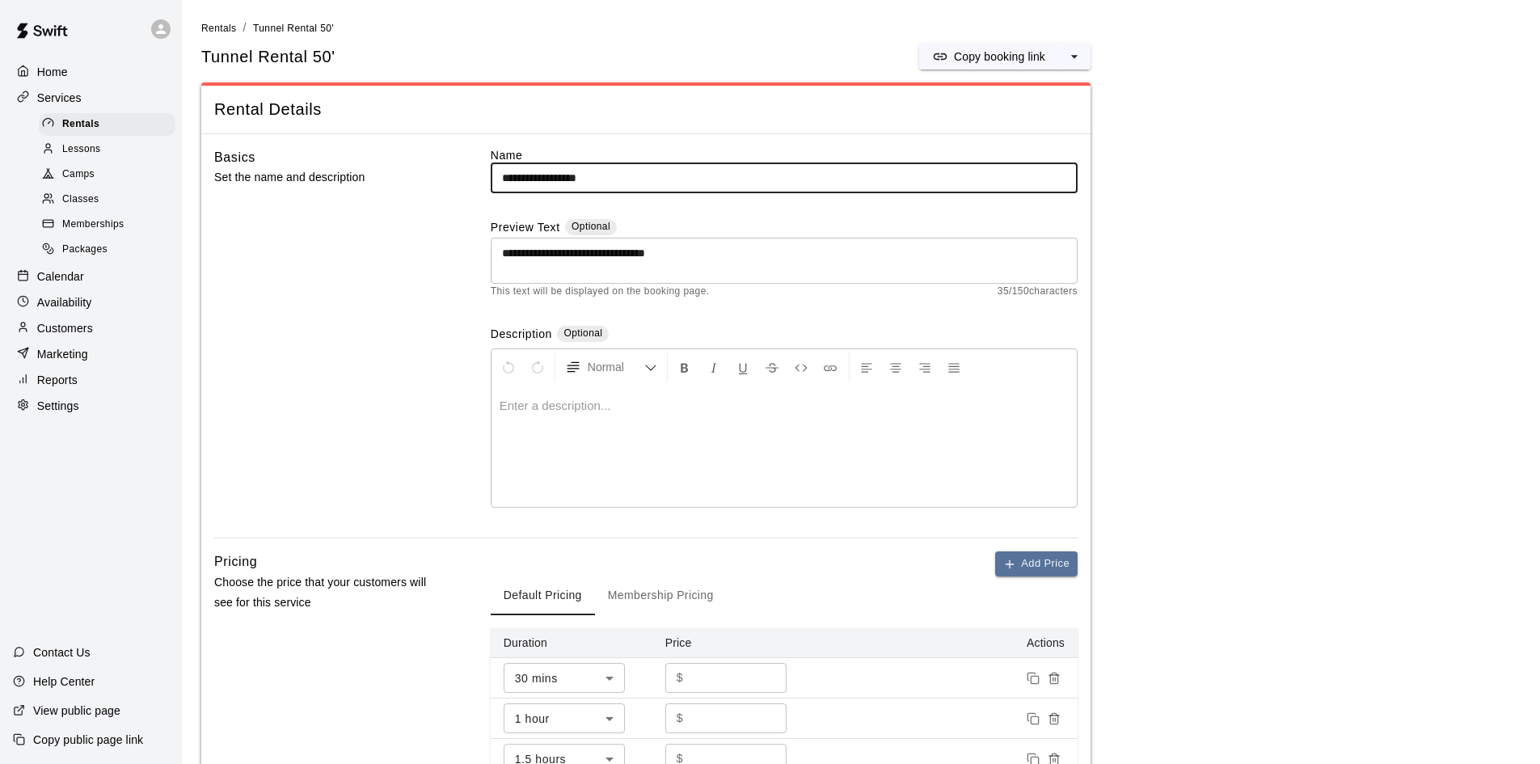
click at [73, 233] on span "Memberships" at bounding box center [92, 225] width 61 height 16
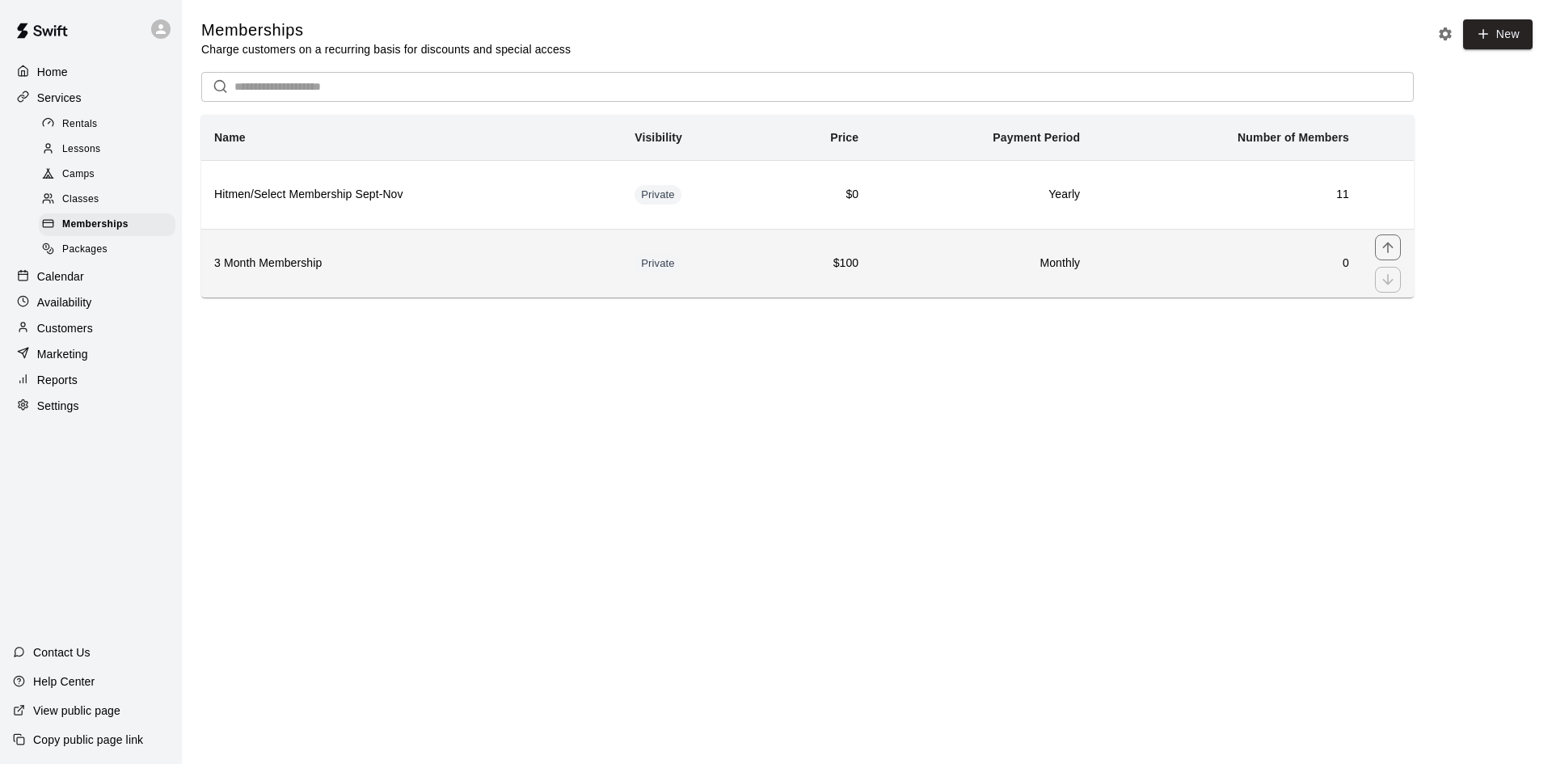
click at [468, 280] on th "3 Month Membership" at bounding box center [411, 263] width 420 height 69
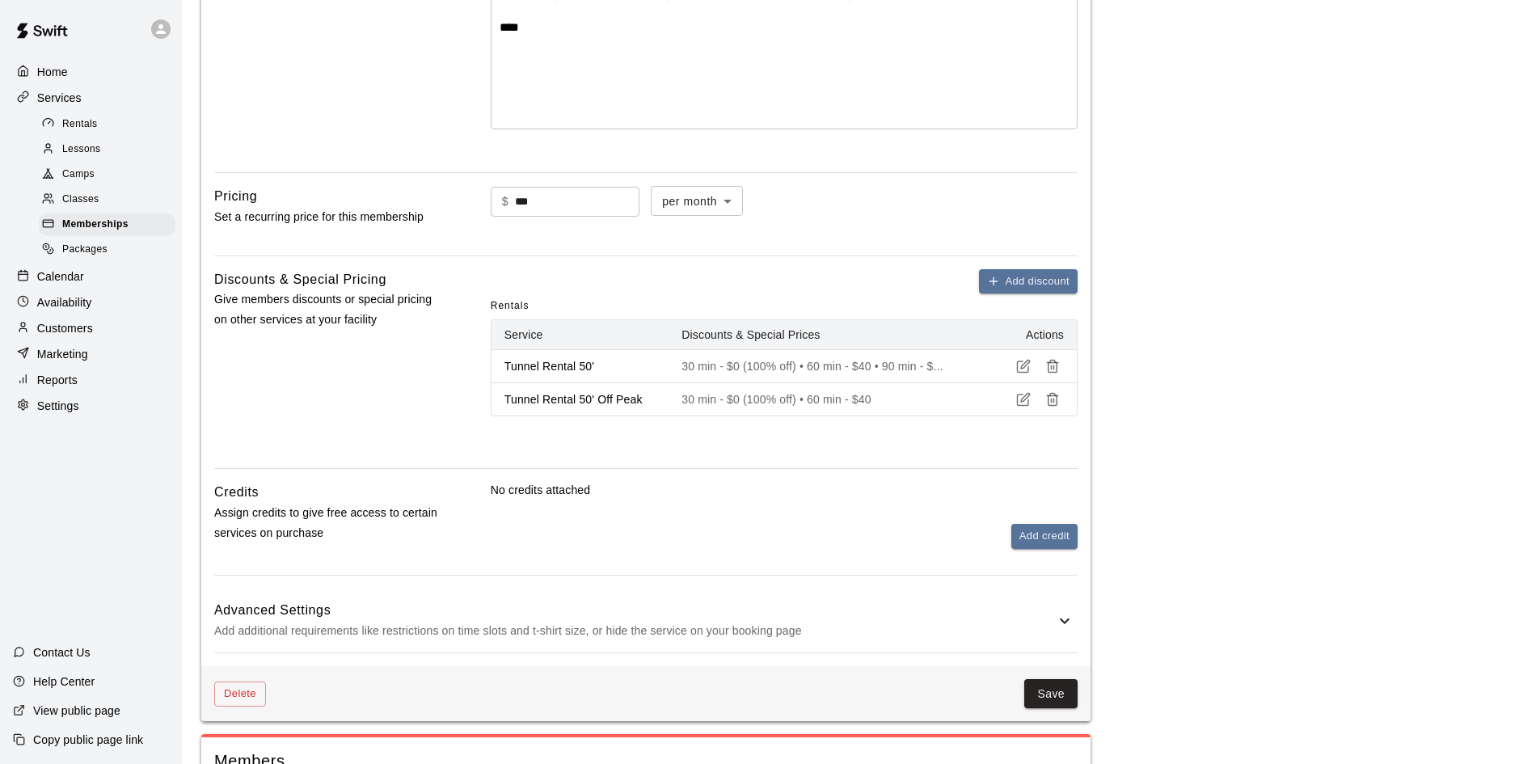
scroll to position [404, 0]
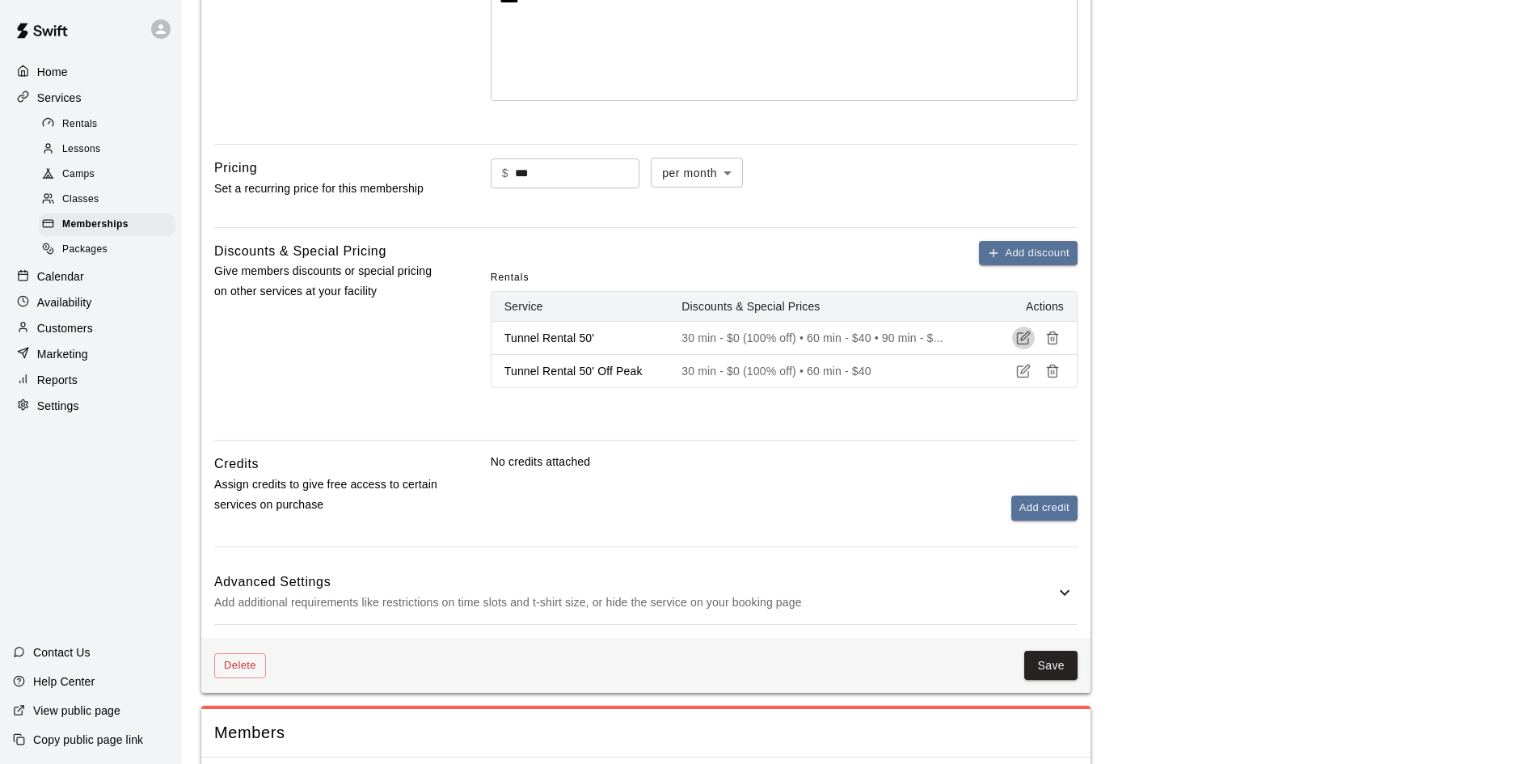
click at [1016, 339] on icon "button" at bounding box center [1023, 338] width 15 height 15
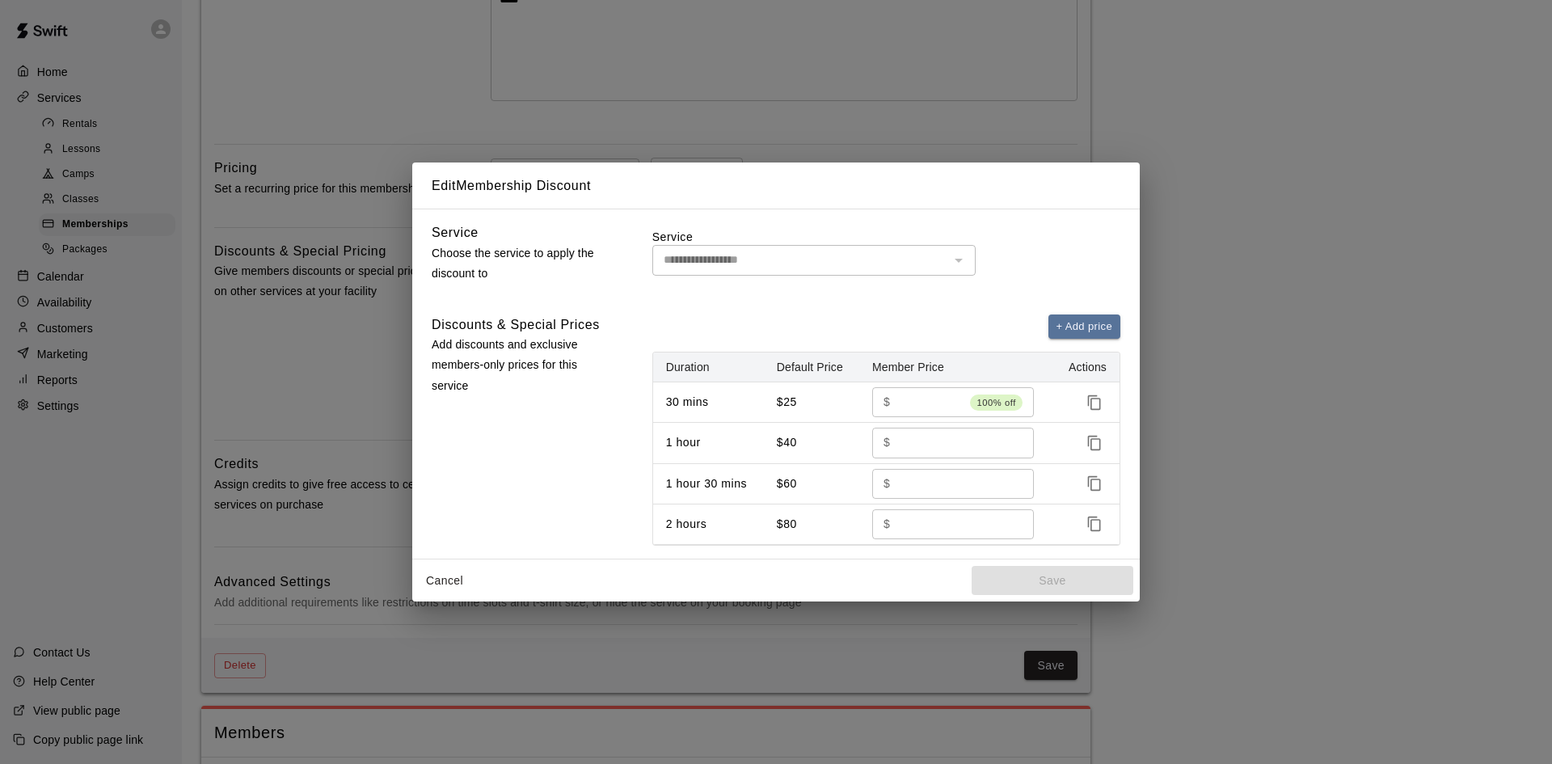
click at [1044, 131] on div "**********" at bounding box center [776, 382] width 1552 height 764
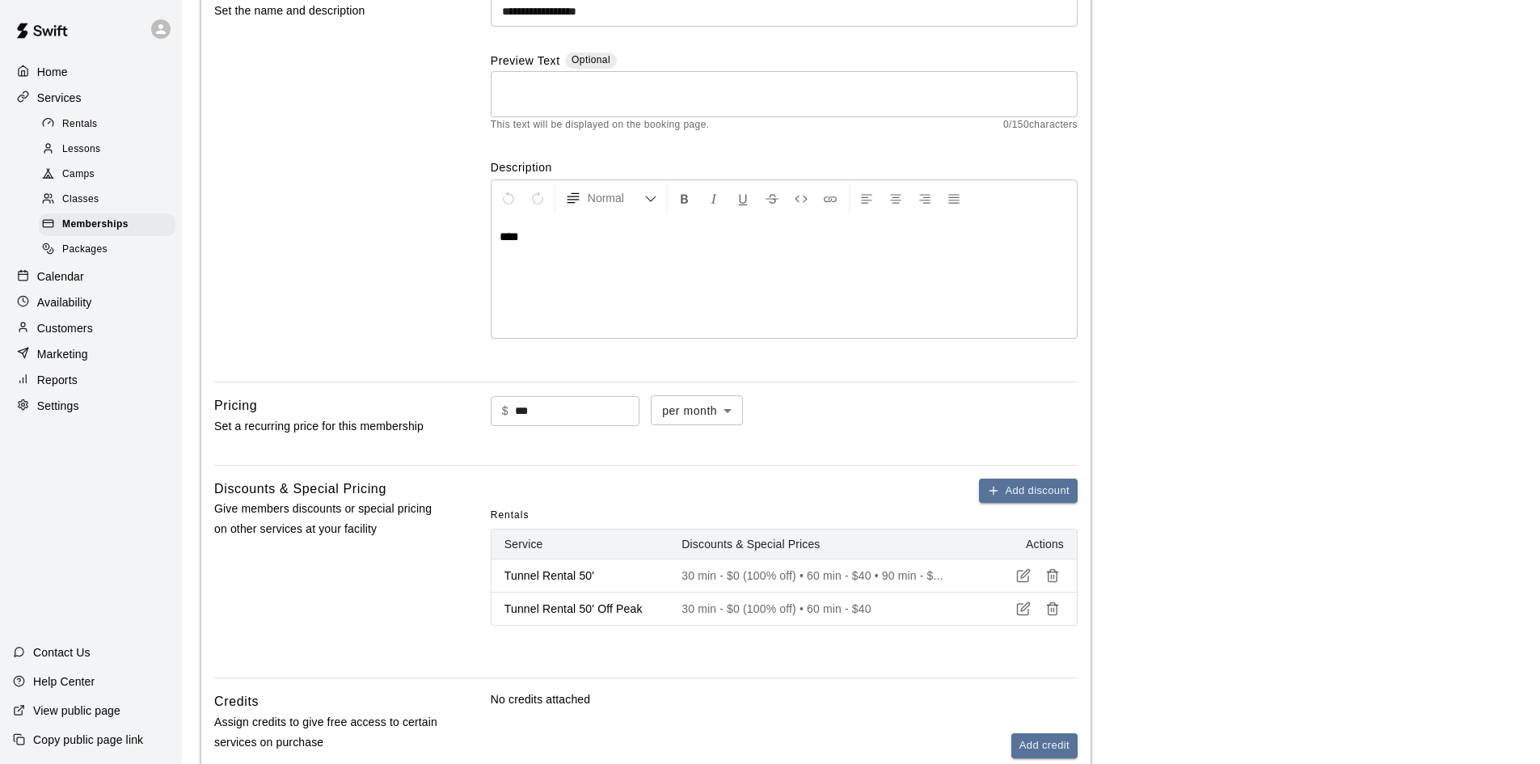
scroll to position [162, 0]
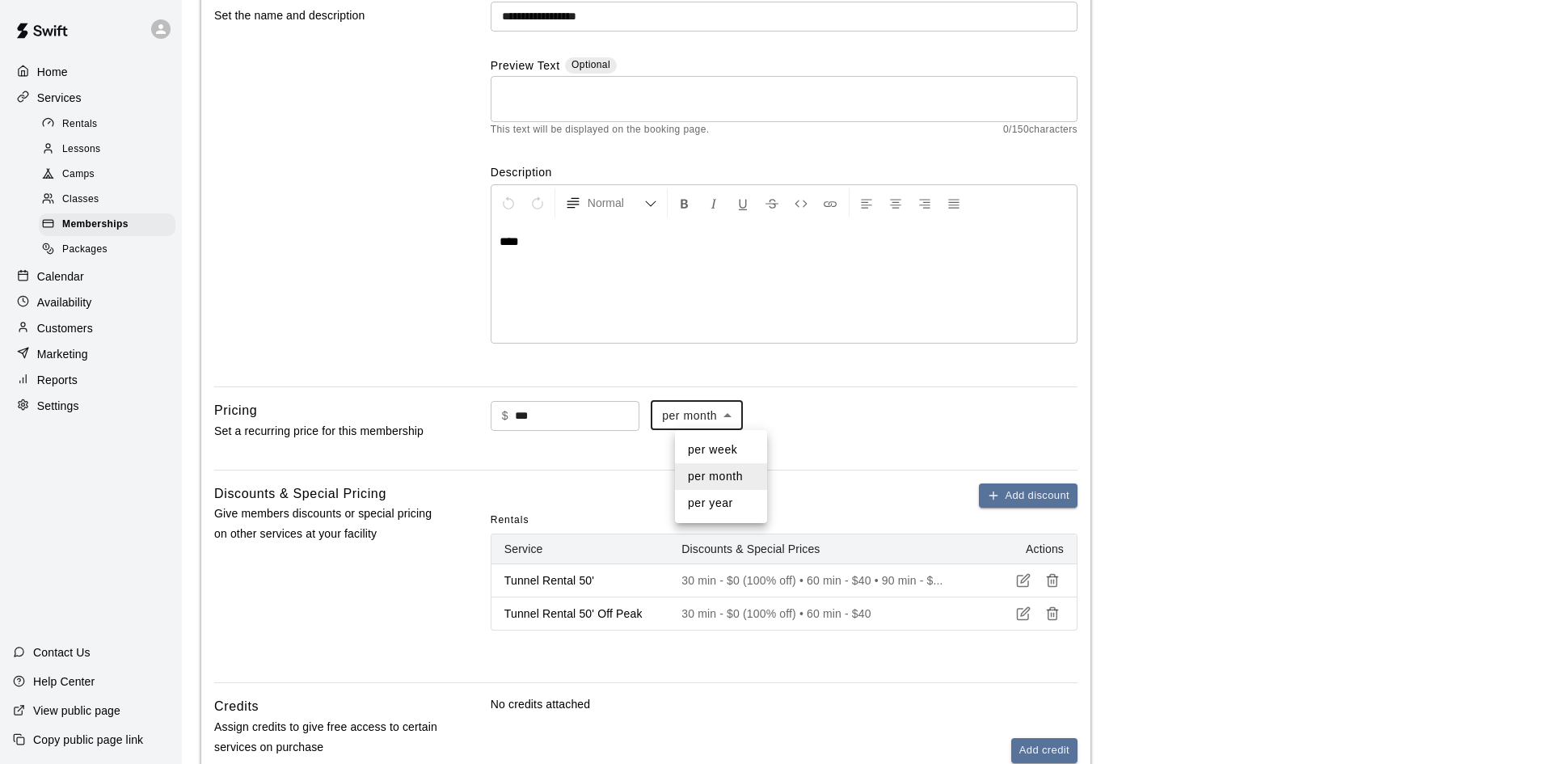
click at [729, 421] on body "**********" at bounding box center [776, 444] width 1552 height 1213
click at [804, 428] on div at bounding box center [776, 382] width 1552 height 764
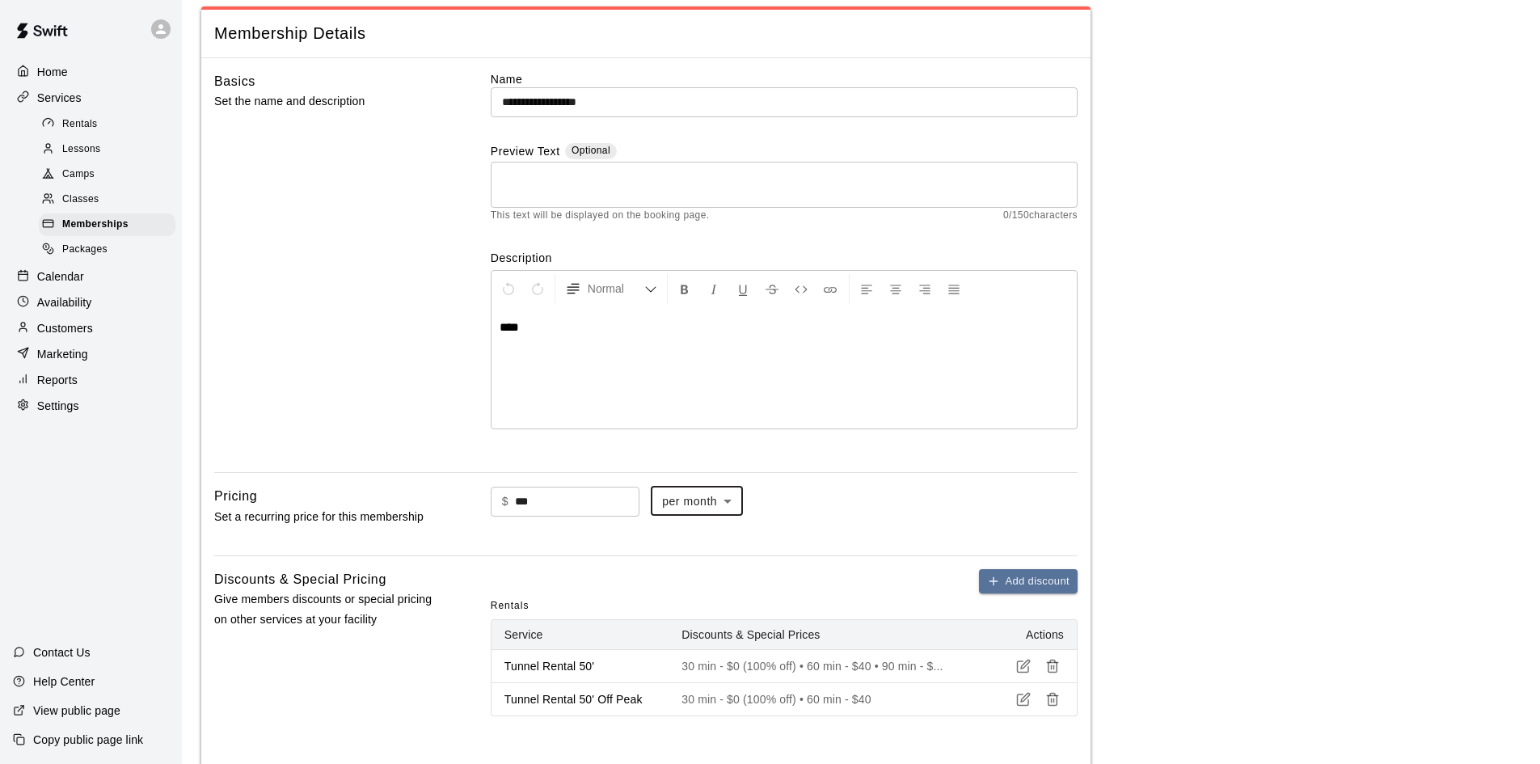
scroll to position [0, 0]
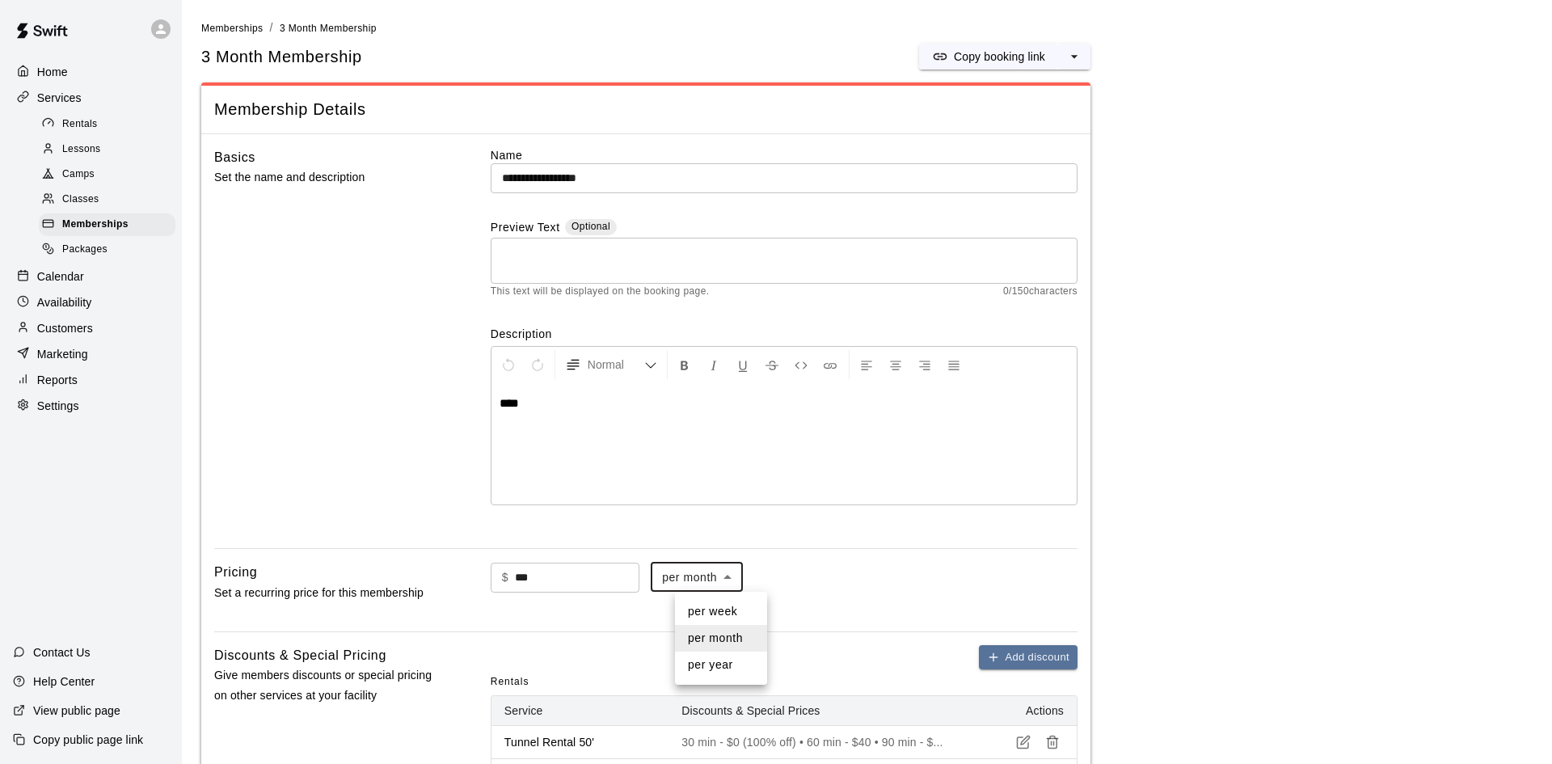
click at [756, 580] on body "**********" at bounding box center [776, 606] width 1552 height 1213
click at [628, 629] on div at bounding box center [776, 382] width 1552 height 764
